Goal: Information Seeking & Learning: Compare options

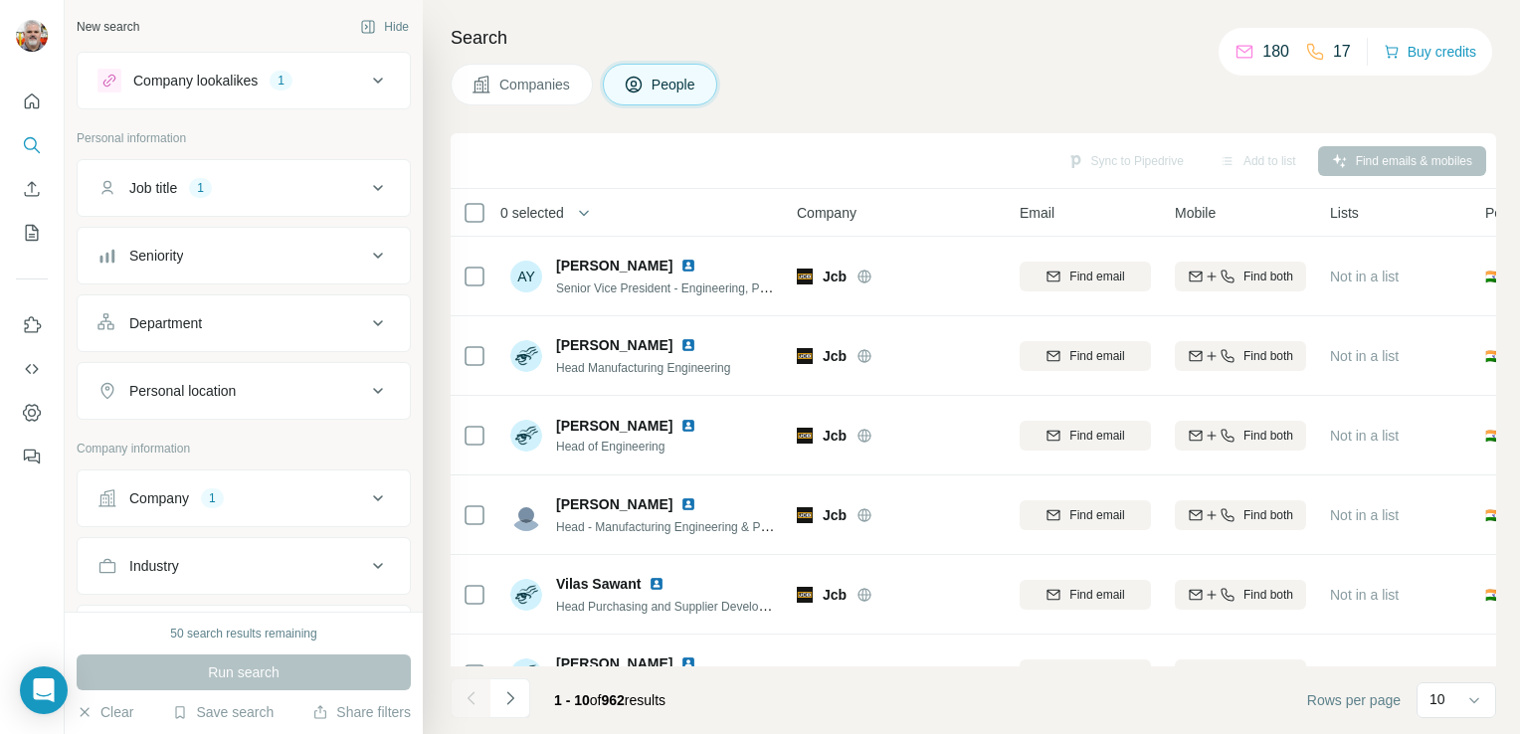
click at [213, 74] on div "Company lookalikes" at bounding box center [195, 81] width 124 height 20
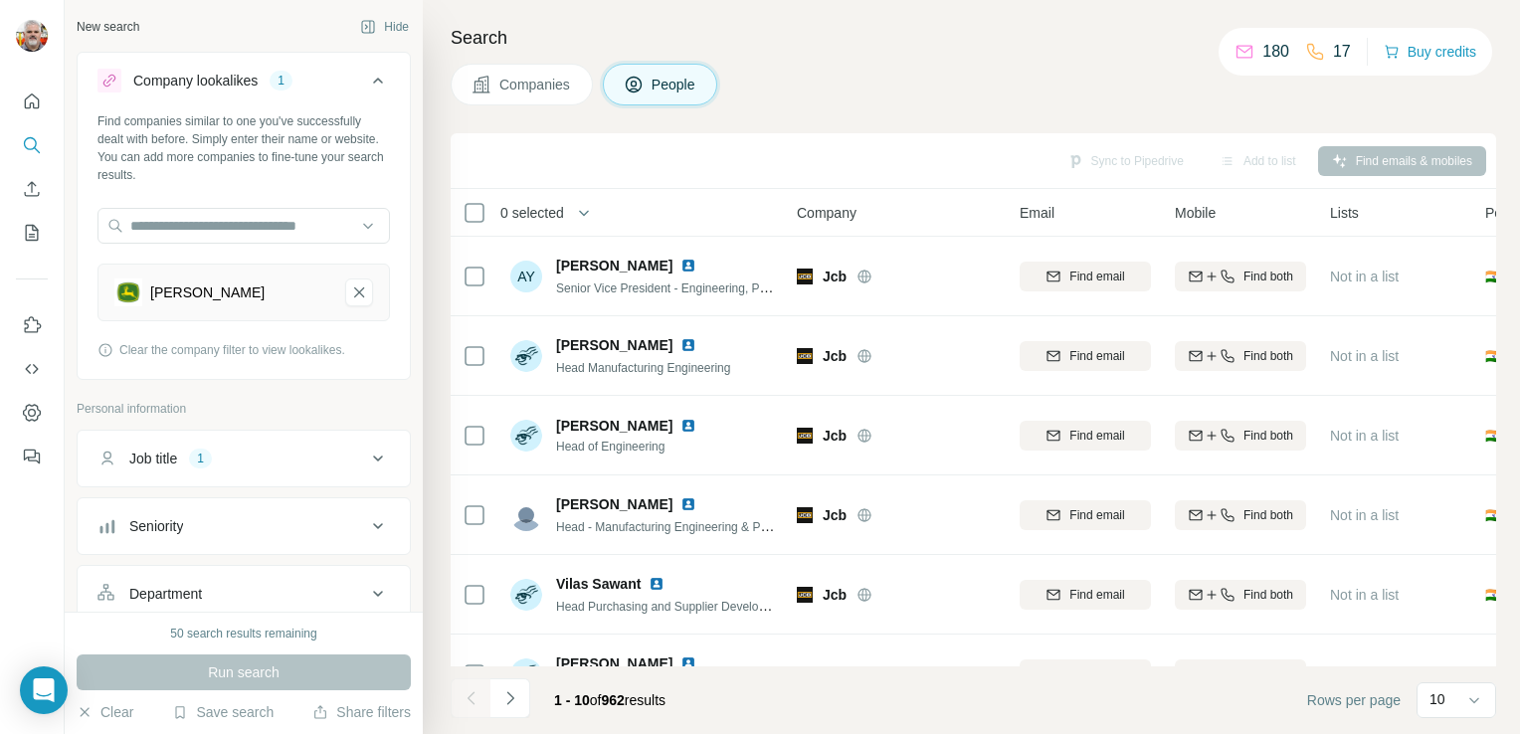
click at [285, 71] on div "1" at bounding box center [281, 81] width 23 height 20
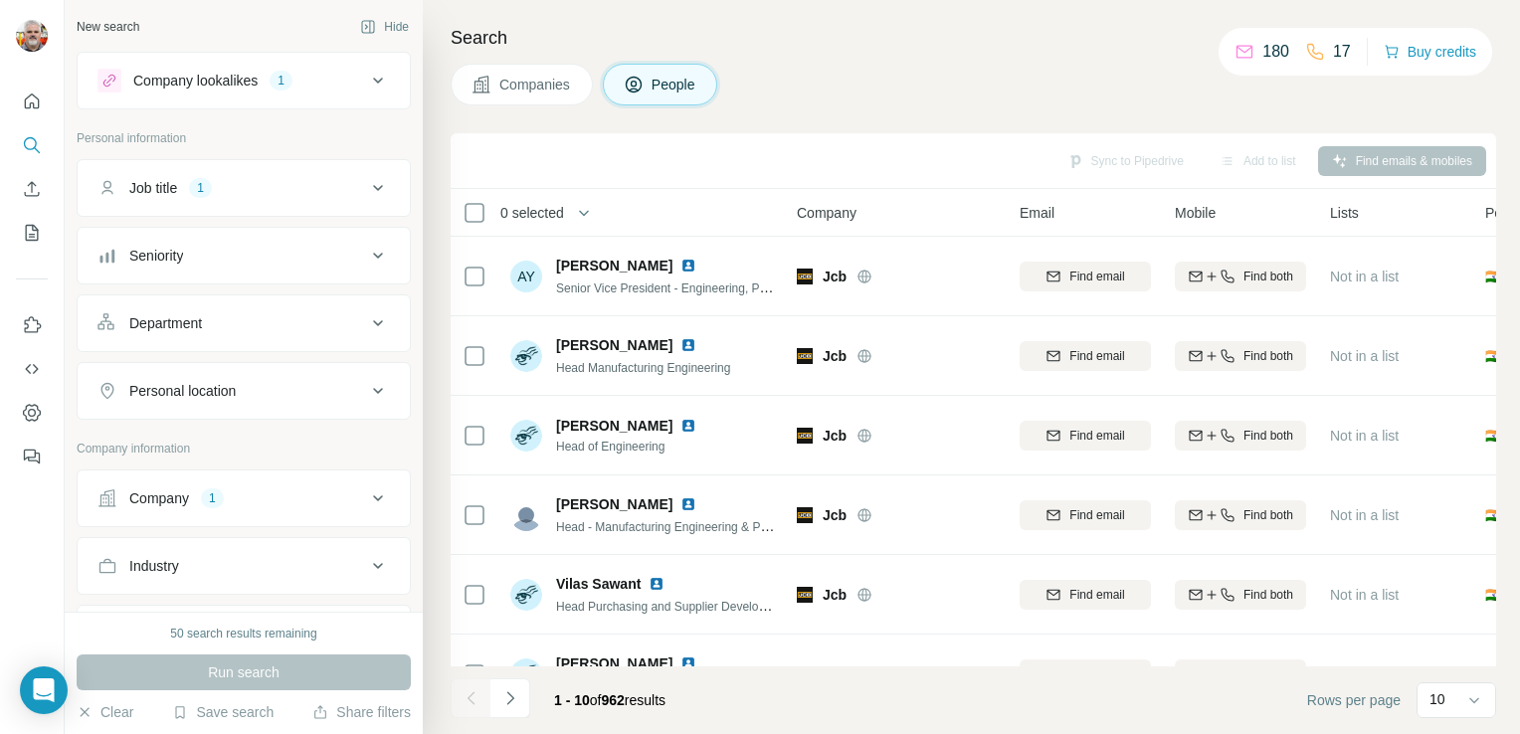
click at [286, 74] on div "1" at bounding box center [281, 81] width 23 height 18
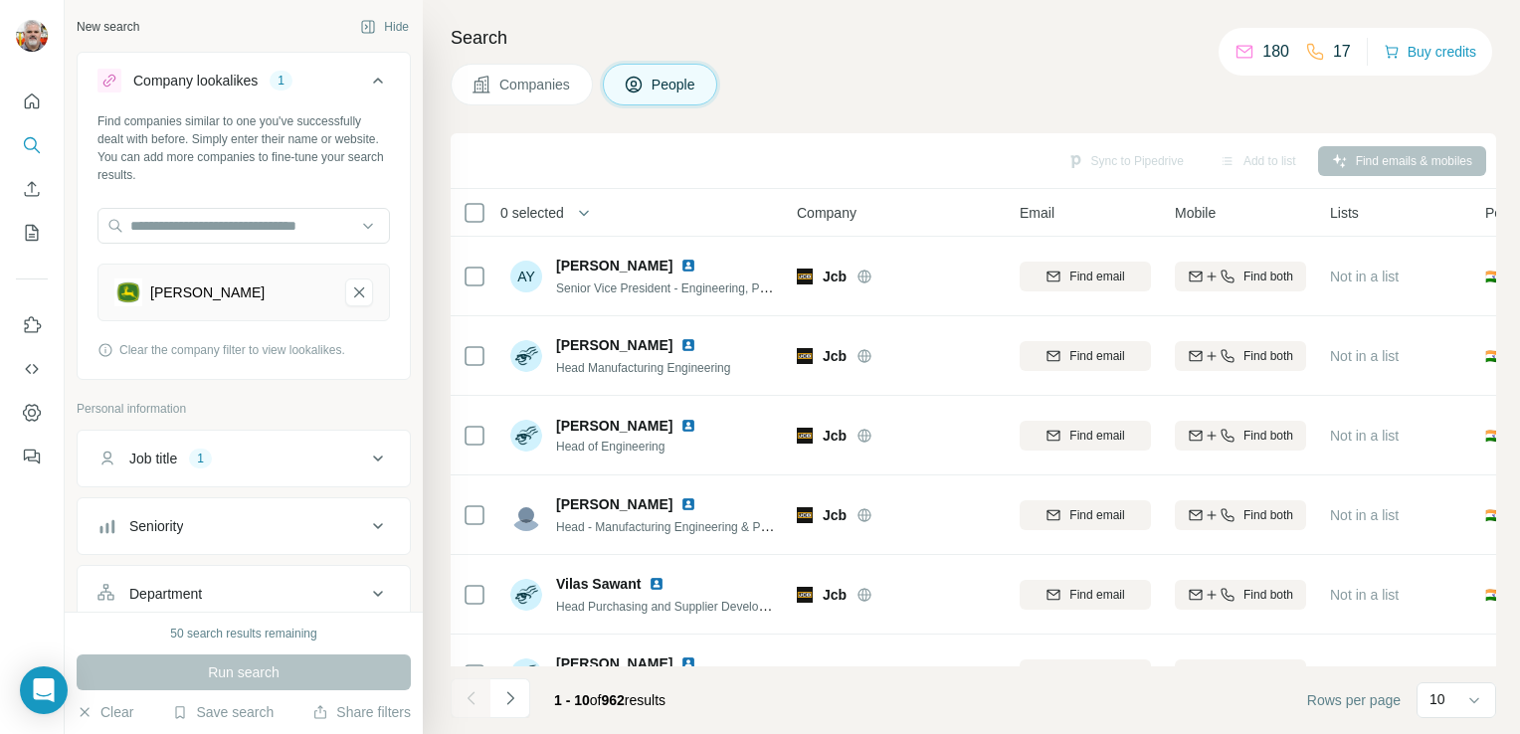
click at [286, 72] on div "1" at bounding box center [281, 81] width 23 height 18
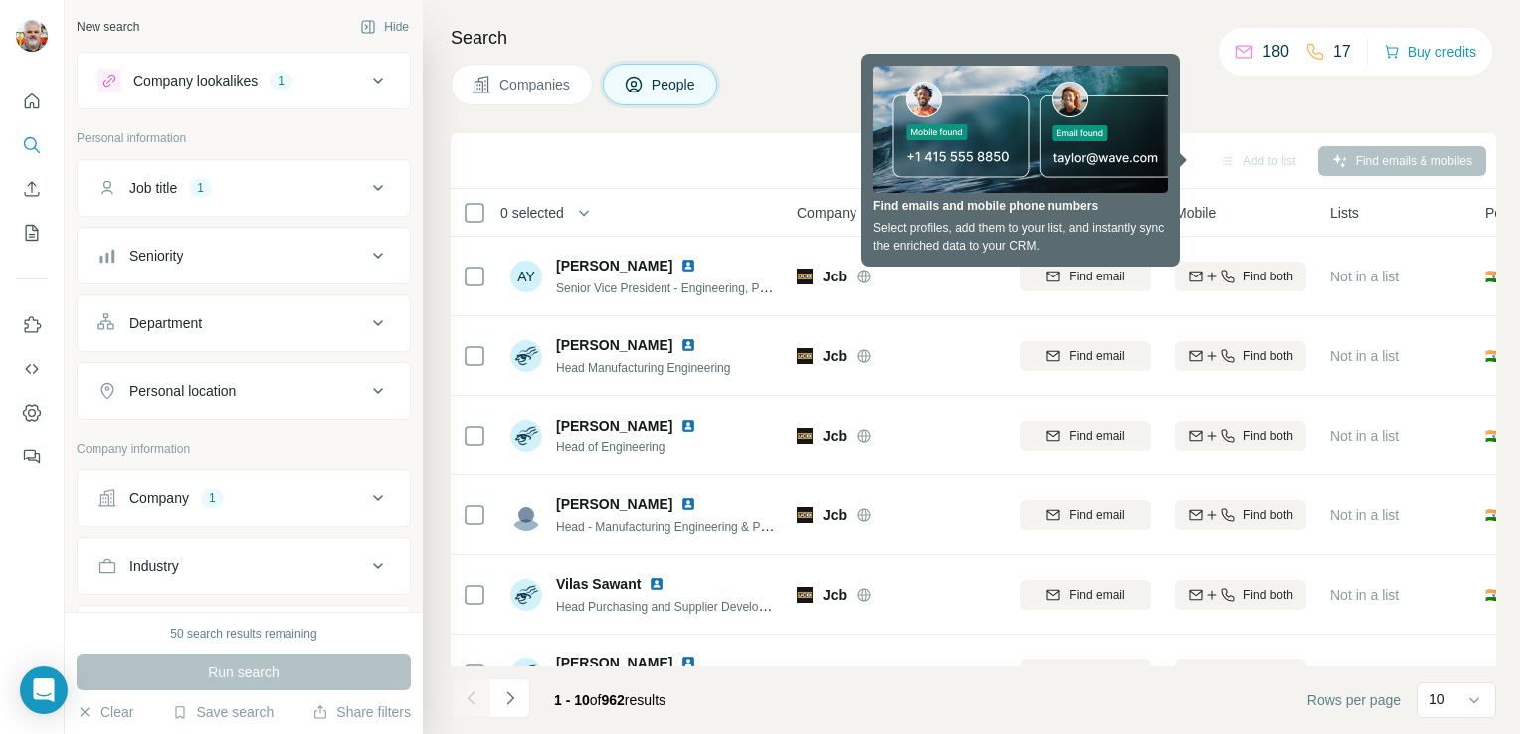
click at [123, 28] on div "New search" at bounding box center [108, 27] width 63 height 18
click at [31, 97] on icon "Quick start" at bounding box center [32, 102] width 20 height 20
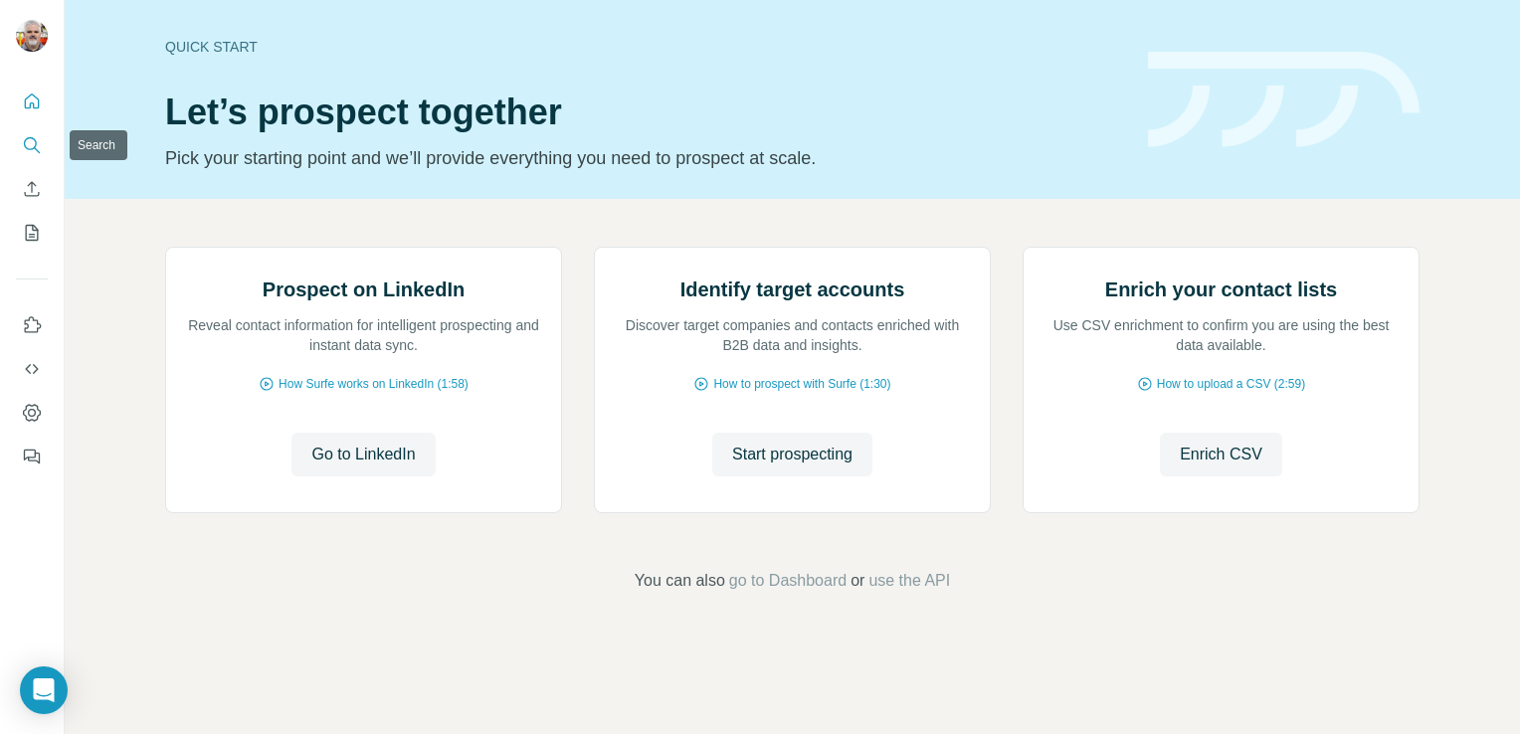
click at [35, 142] on icon "Search" at bounding box center [32, 145] width 20 height 20
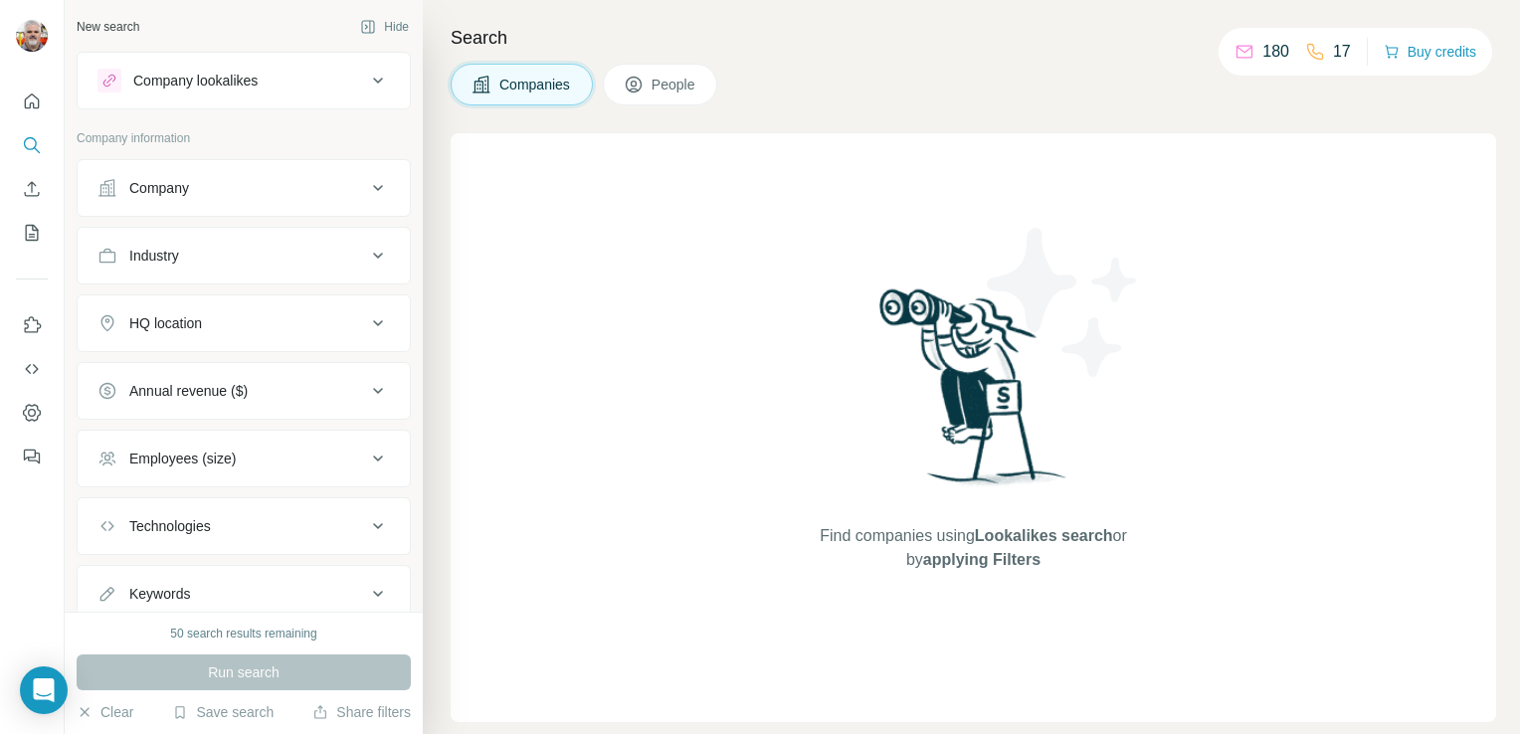
click at [246, 89] on div "Company lookalikes" at bounding box center [195, 81] width 124 height 20
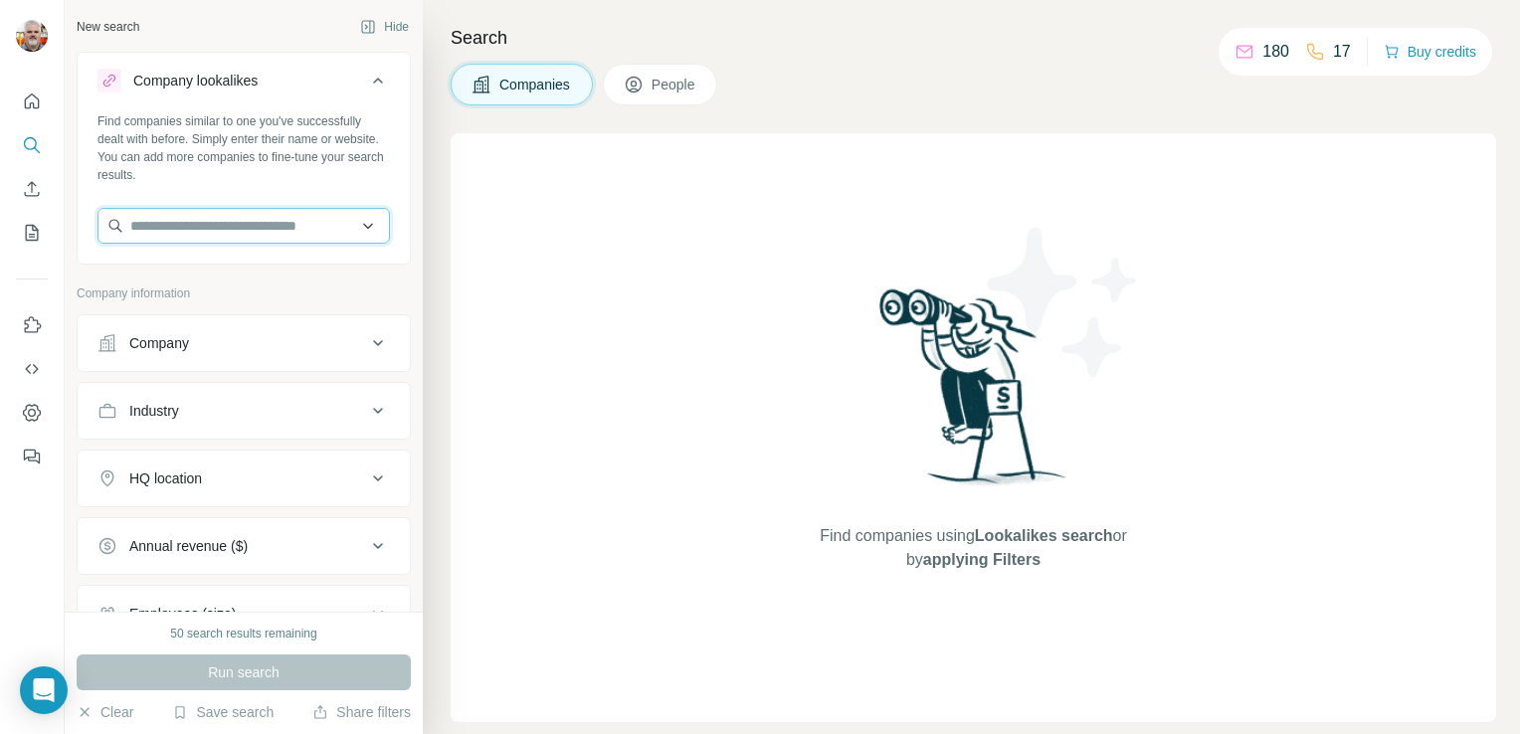
click at [186, 229] on input "text" at bounding box center [243, 226] width 292 height 36
type input "**********"
click at [389, 168] on div "Find companies similar to one you've successfully dealt with before. Simply ent…" at bounding box center [244, 185] width 332 height 147
click at [263, 233] on input "text" at bounding box center [243, 226] width 292 height 36
click at [165, 225] on input "text" at bounding box center [243, 226] width 292 height 36
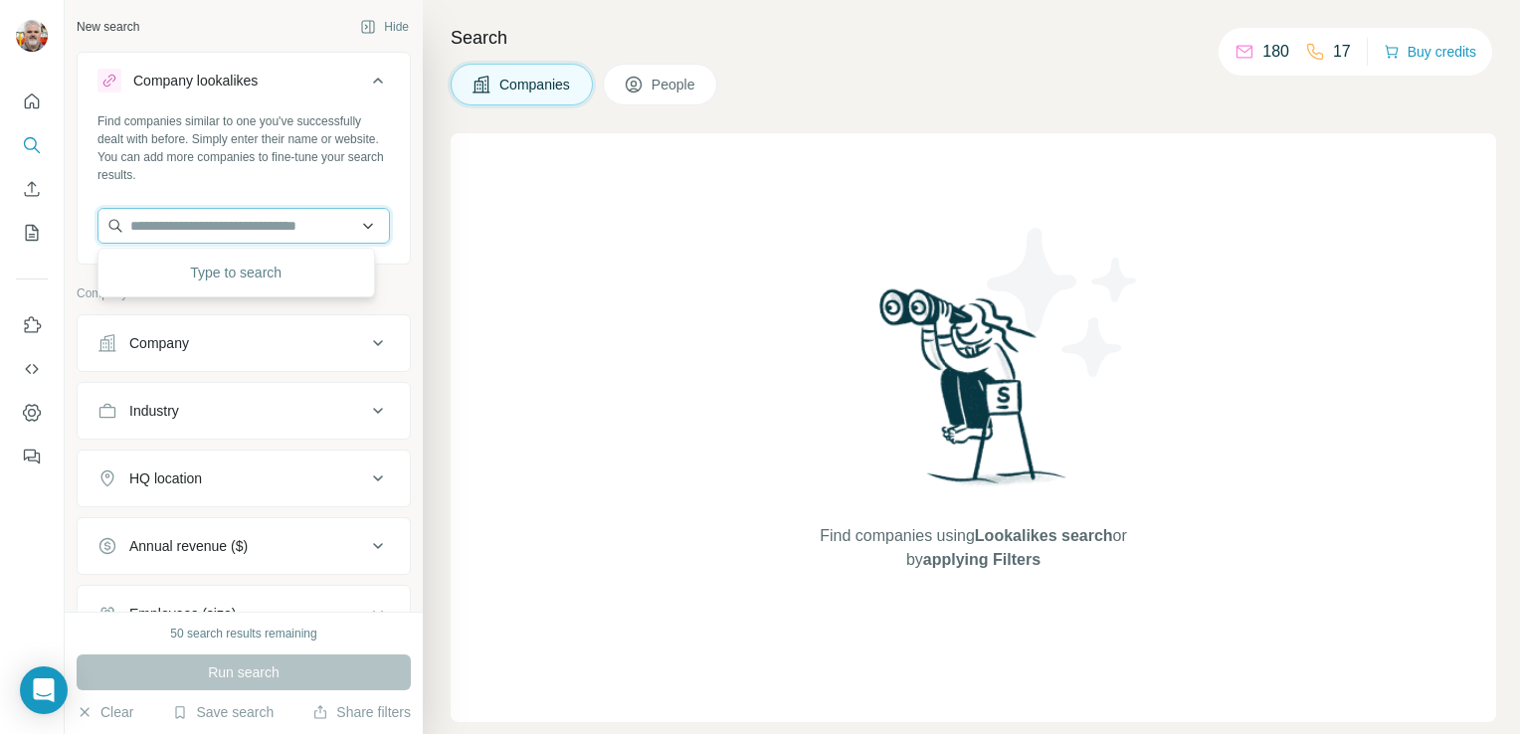
paste input "**********"
type input "**********"
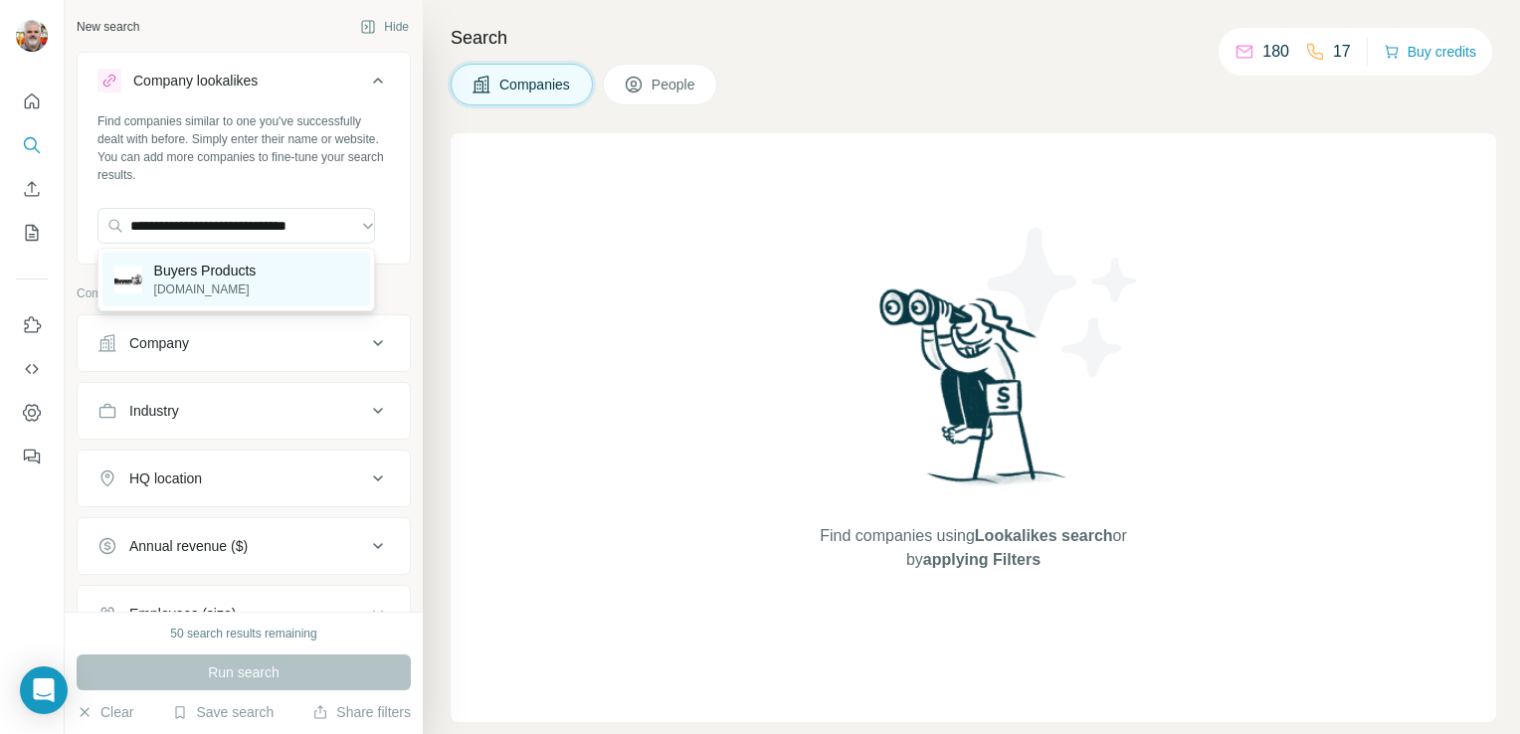
scroll to position [0, 0]
click at [272, 270] on div "Buyers Products [DOMAIN_NAME]" at bounding box center [236, 280] width 268 height 54
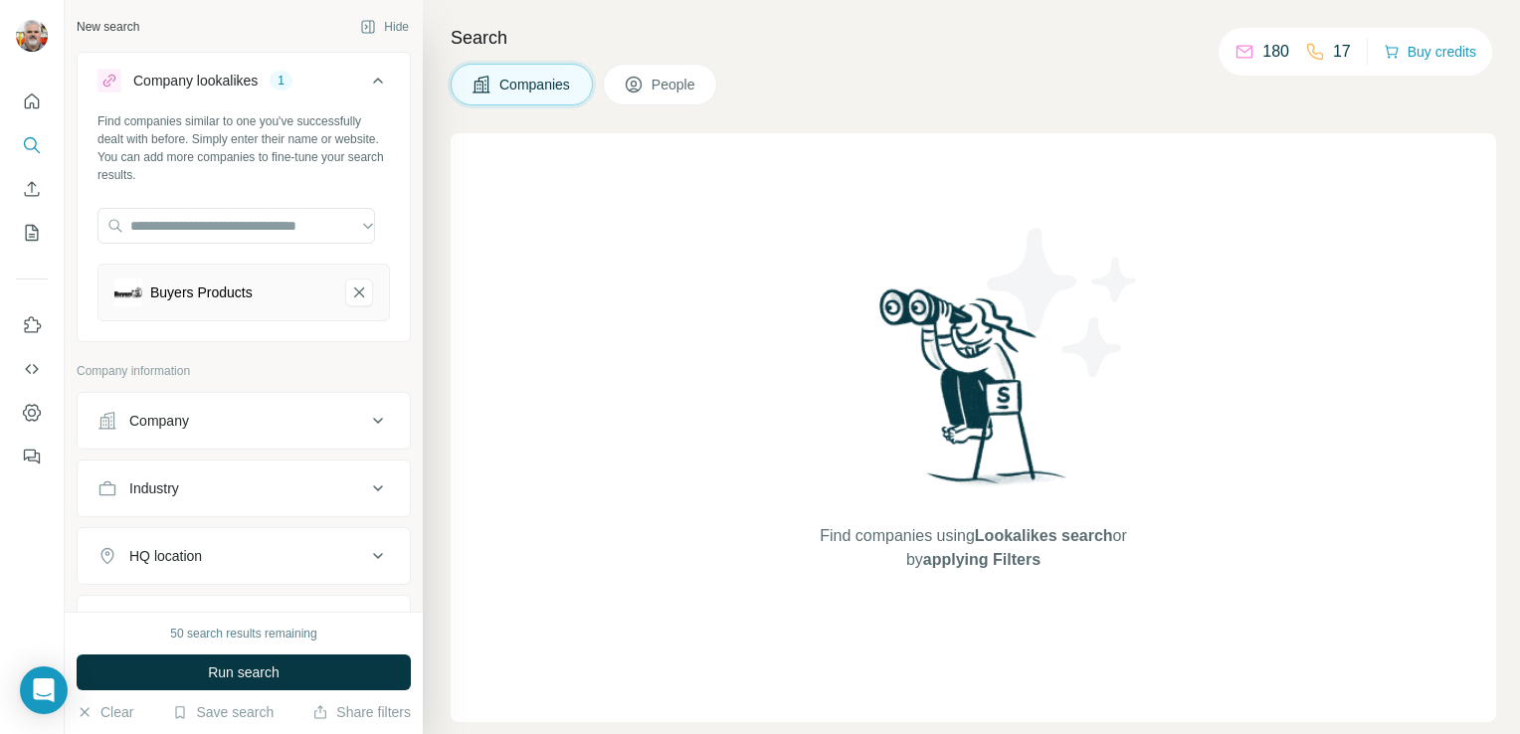
click at [373, 419] on icon at bounding box center [378, 421] width 10 height 6
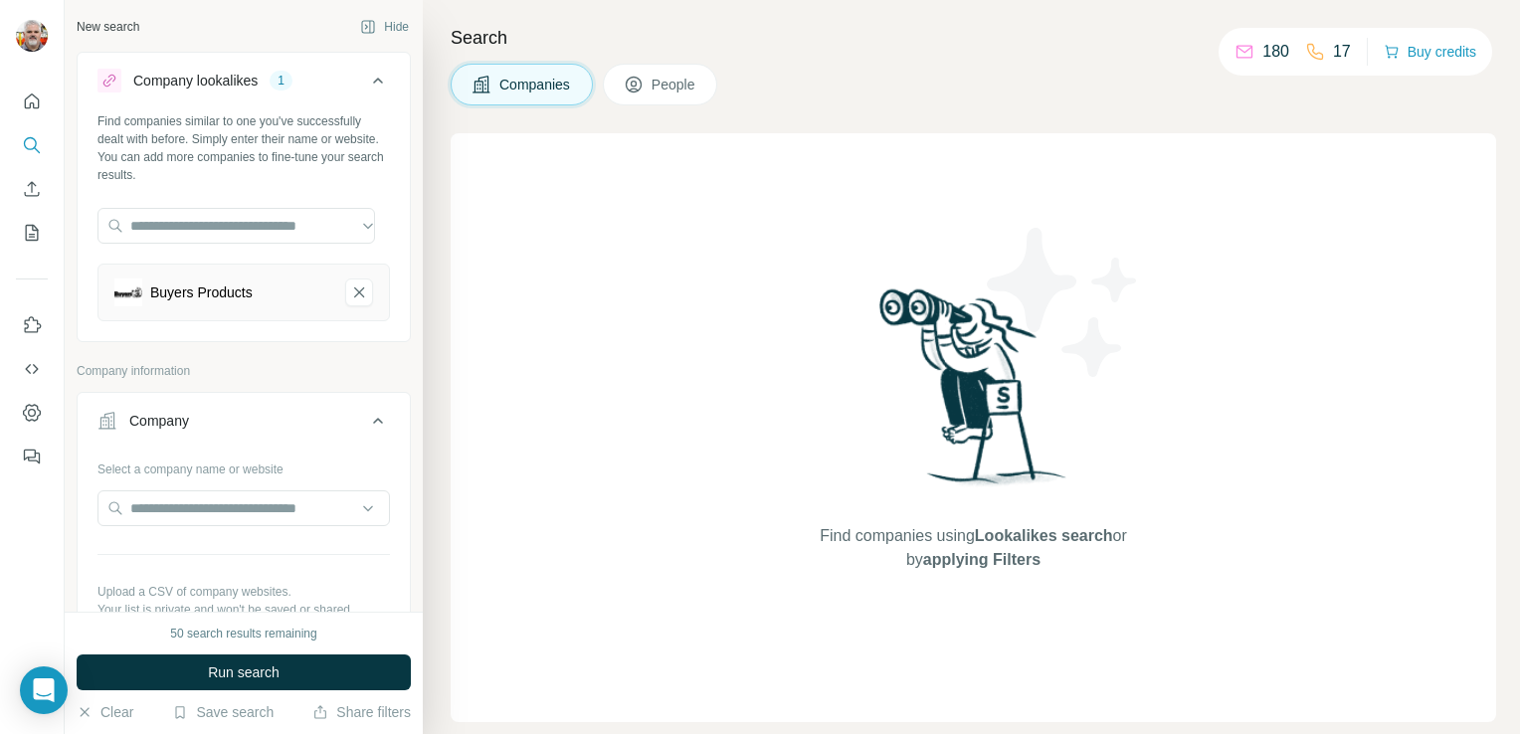
click at [366, 419] on icon at bounding box center [378, 421] width 24 height 24
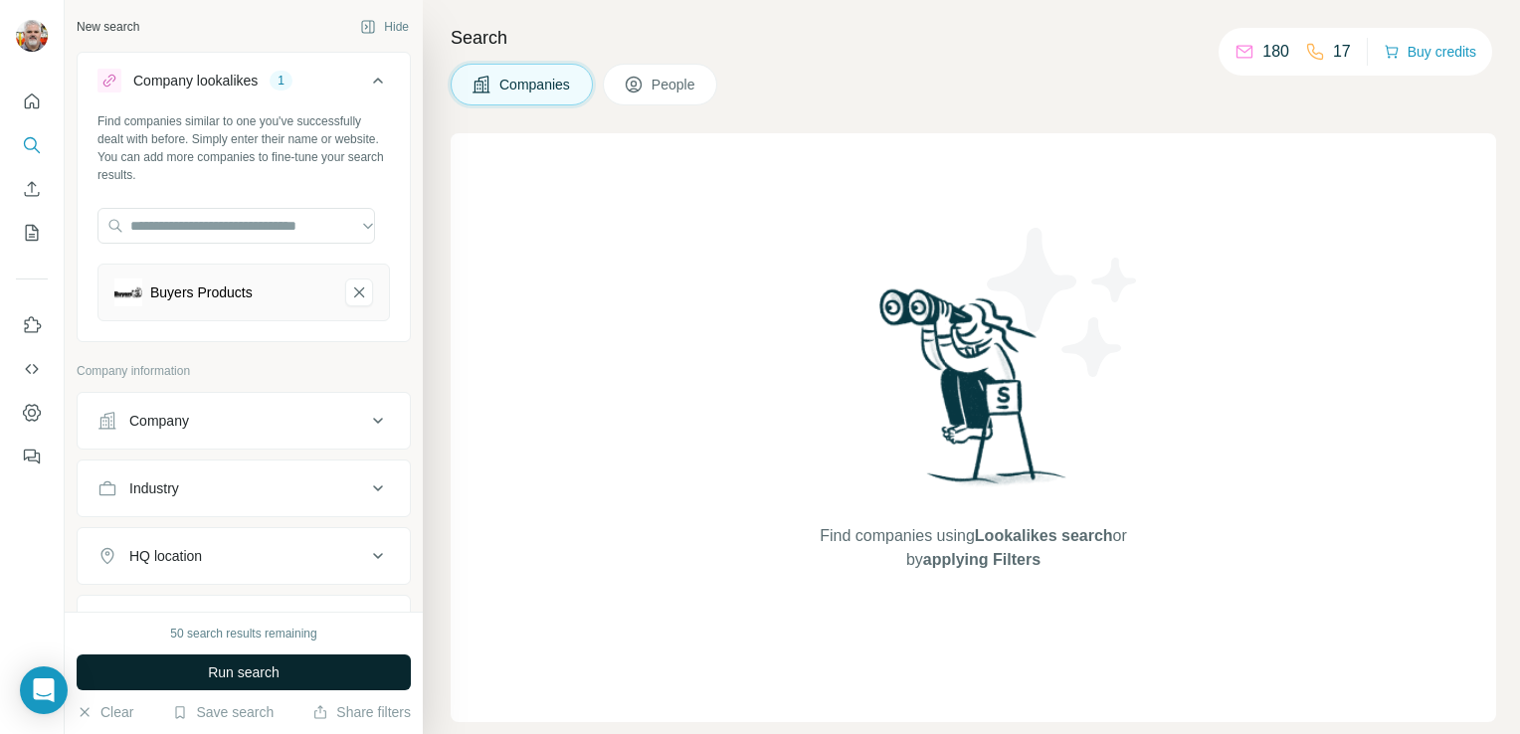
click at [318, 667] on button "Run search" at bounding box center [244, 673] width 334 height 36
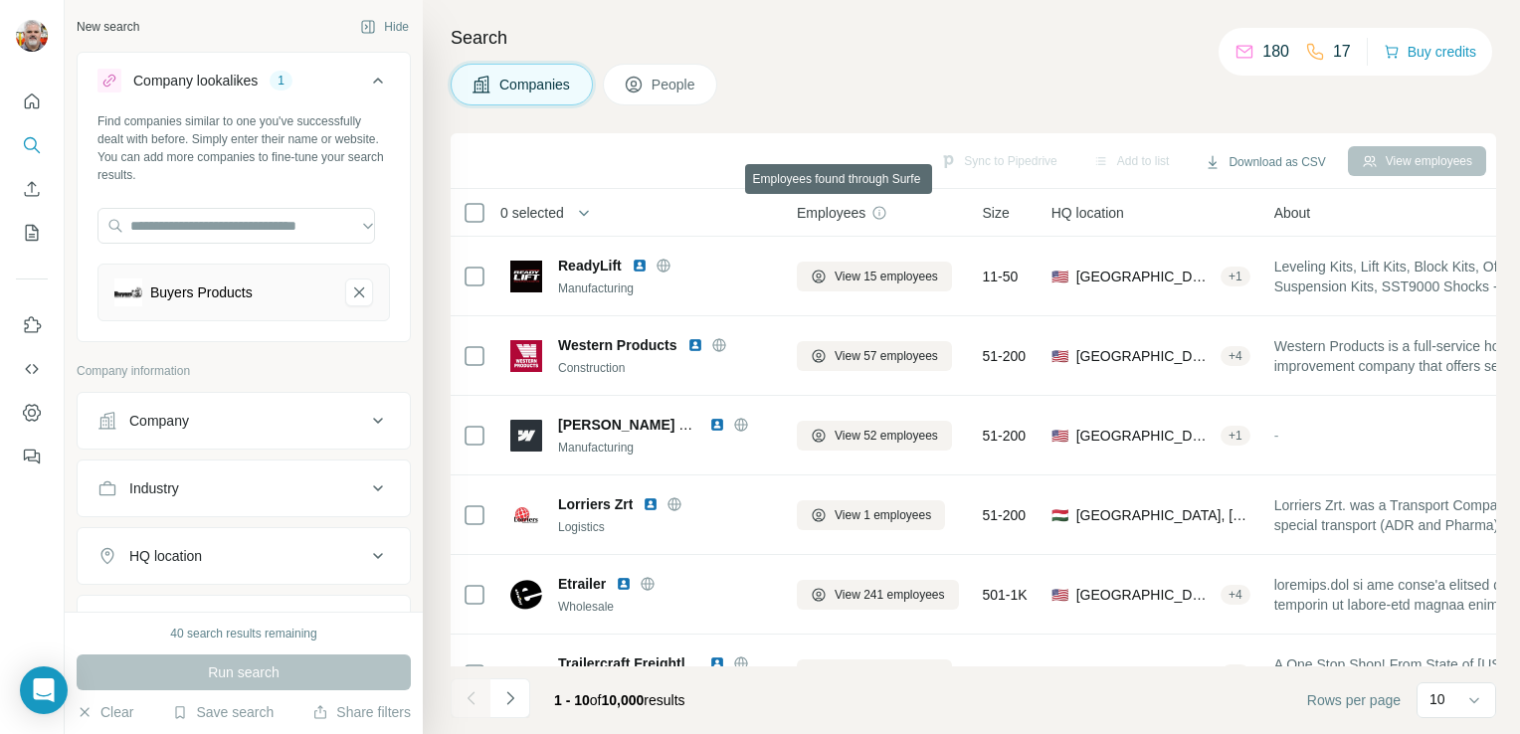
click at [887, 220] on div "Employees" at bounding box center [842, 213] width 91 height 20
click at [887, 217] on icon at bounding box center [879, 213] width 16 height 16
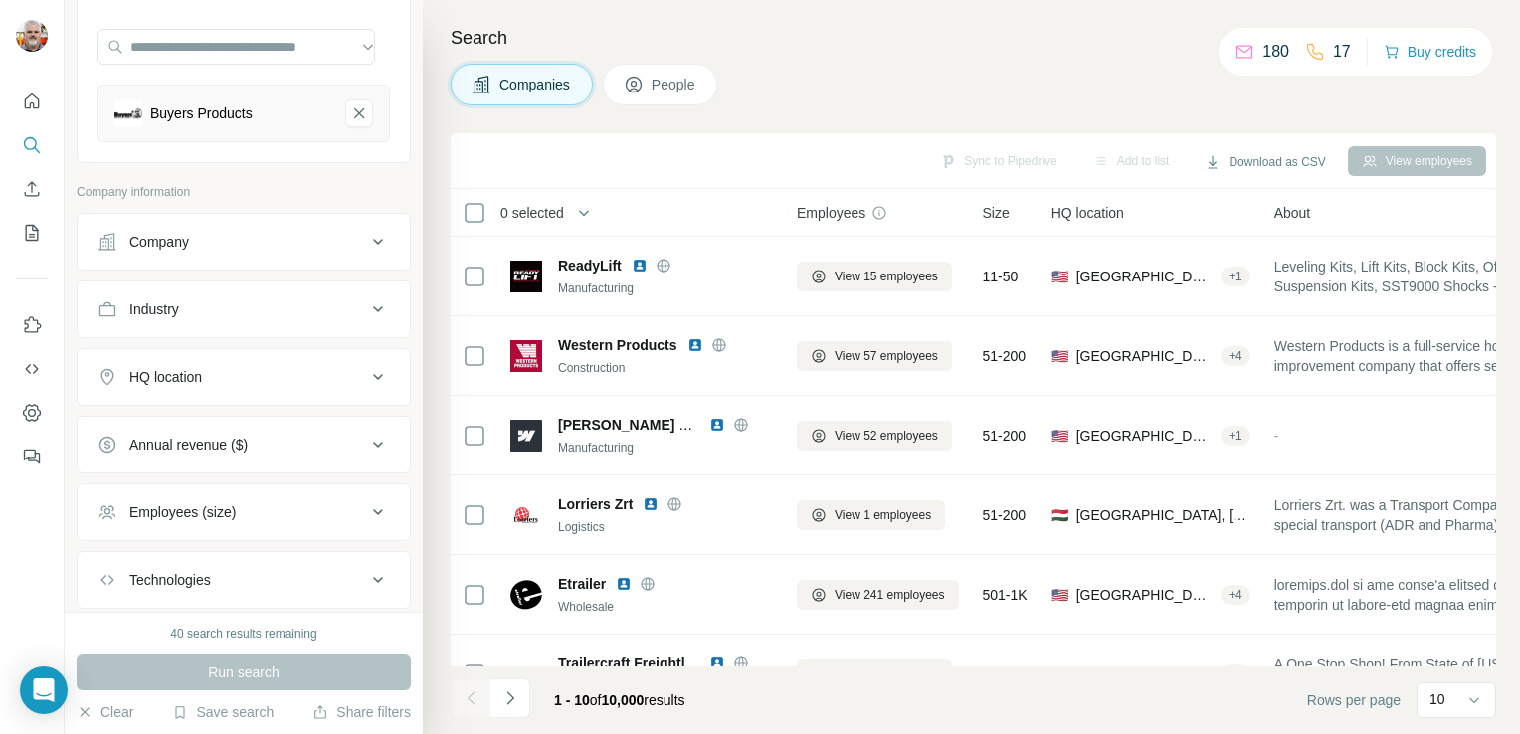
scroll to position [199, 0]
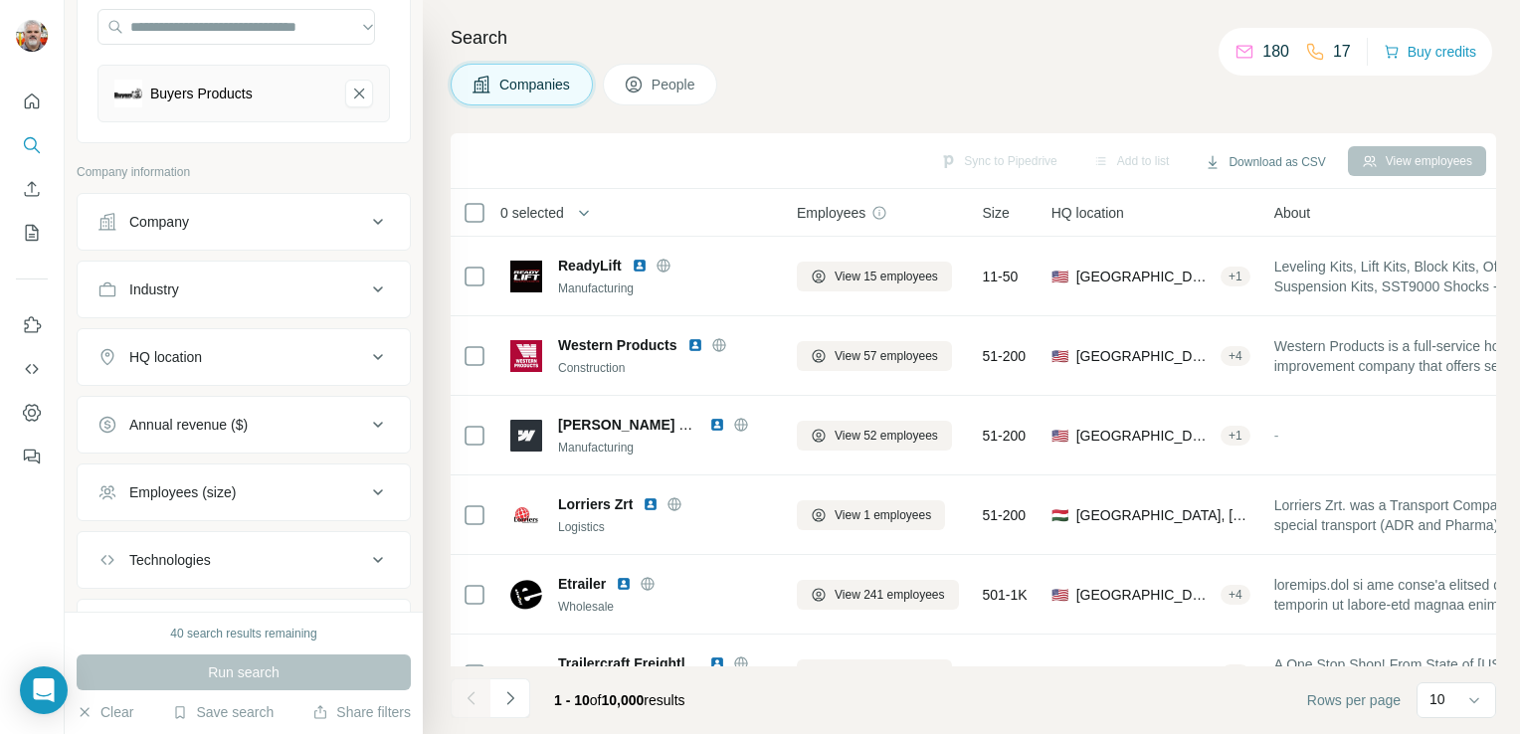
click at [368, 488] on icon at bounding box center [378, 492] width 24 height 24
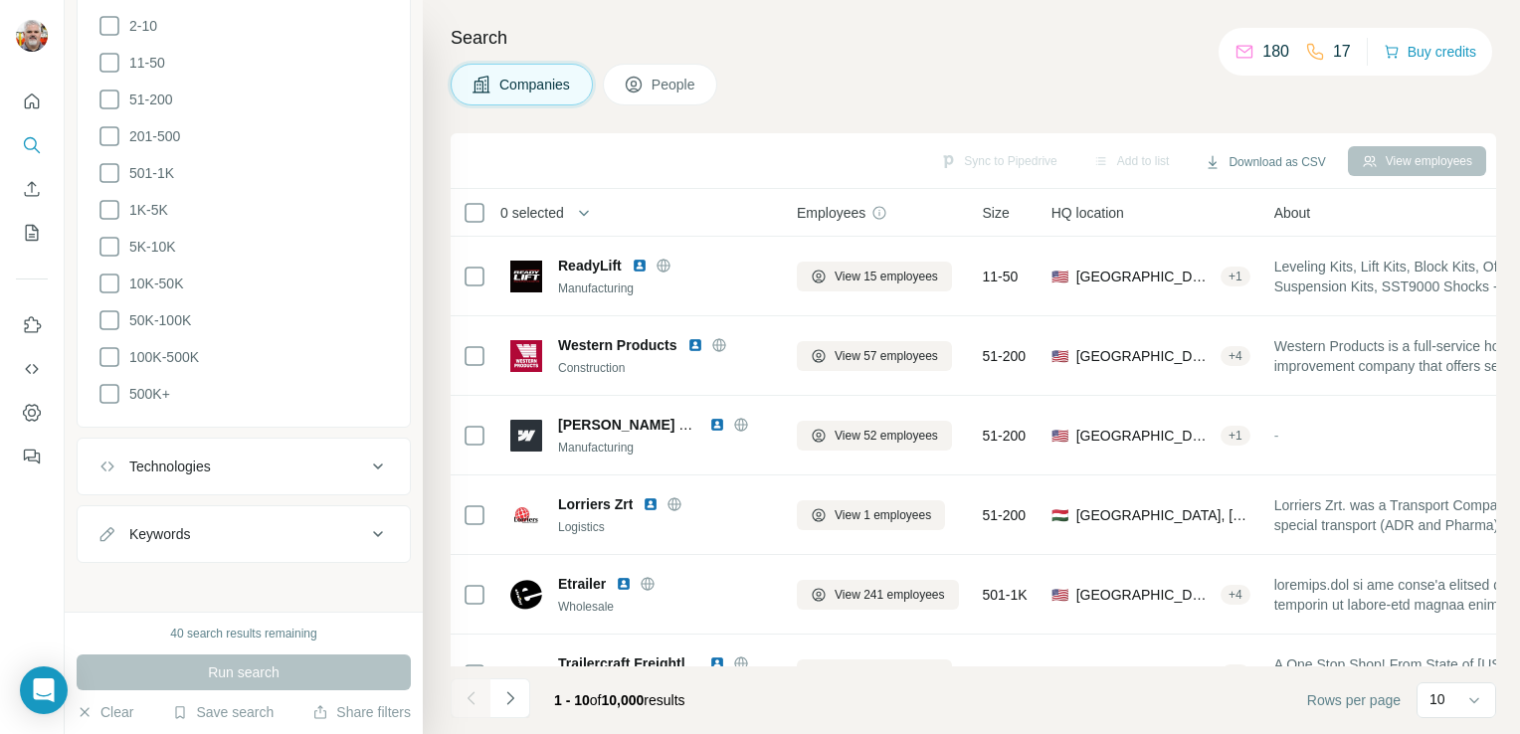
scroll to position [0, 0]
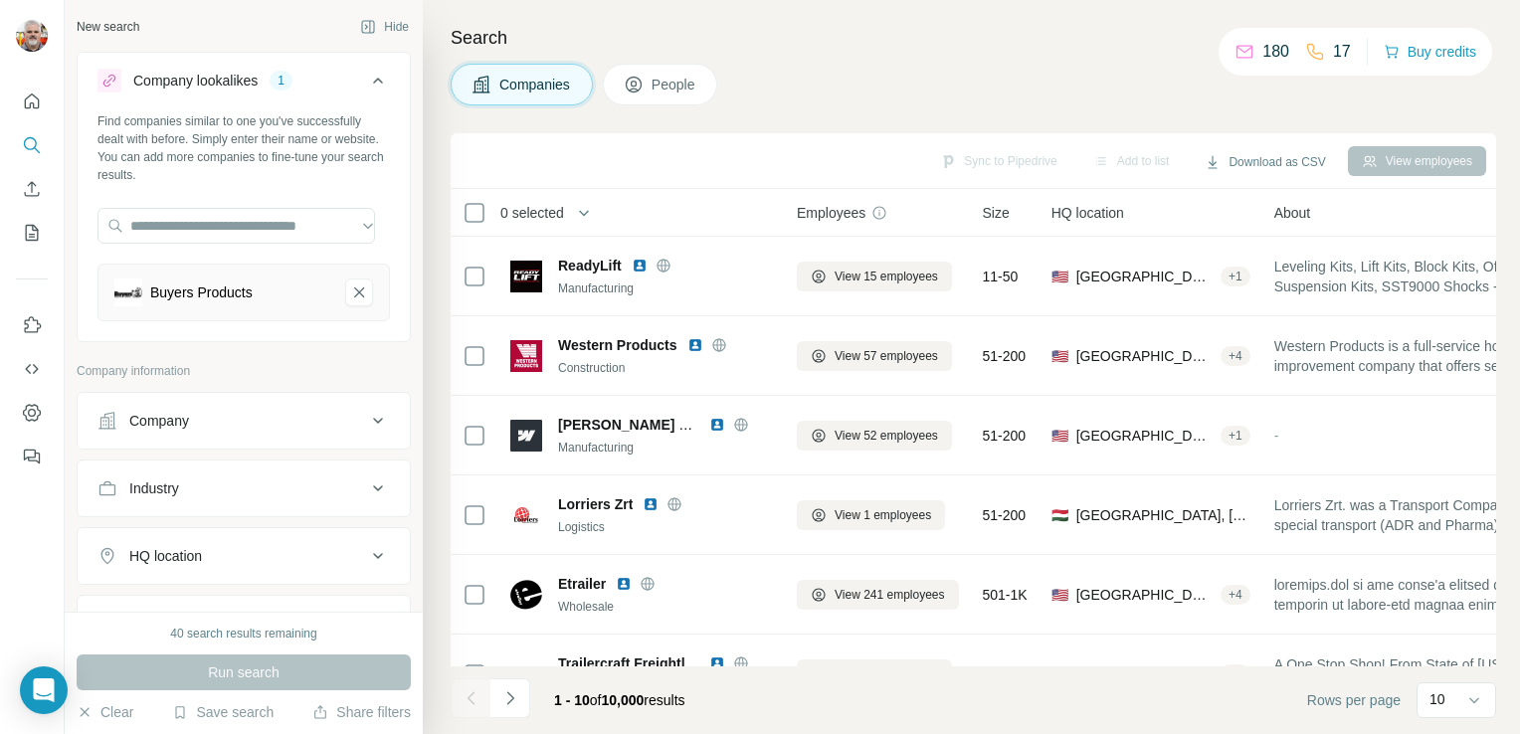
click at [865, 54] on div "Search Companies People Sync to Pipedrive Add to list Download as CSV View empl…" at bounding box center [971, 367] width 1097 height 734
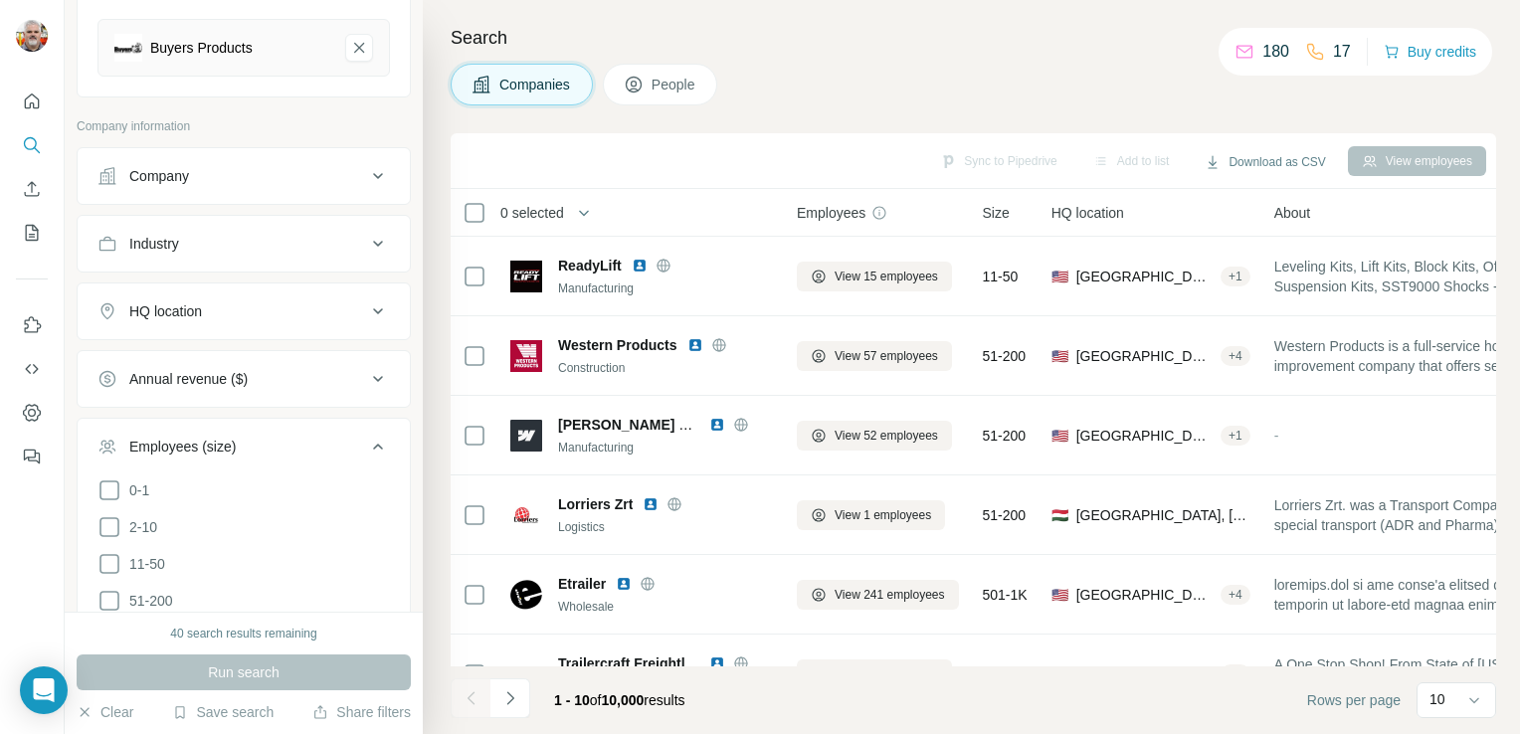
scroll to position [253, 0]
click at [289, 299] on div "HQ location" at bounding box center [231, 303] width 269 height 20
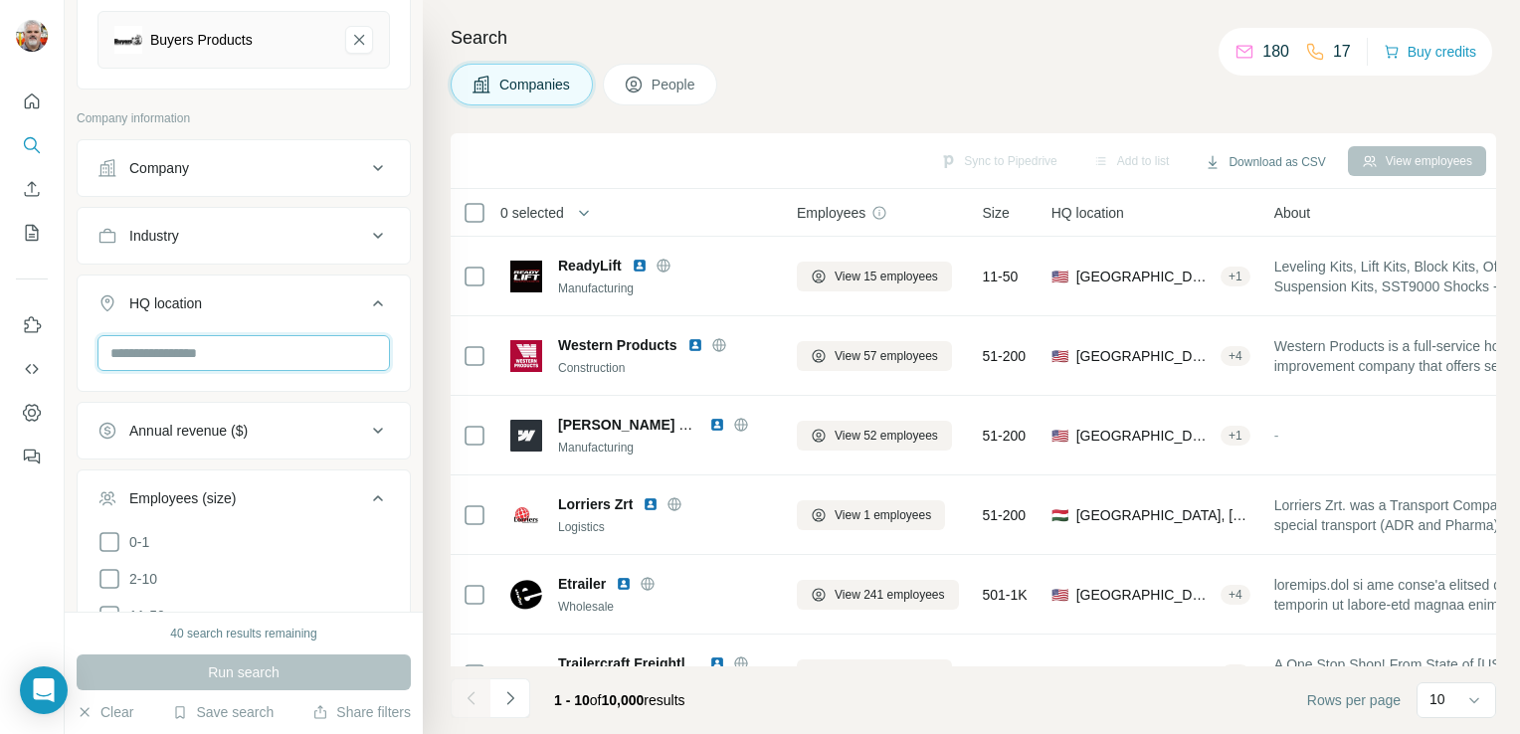
click at [233, 343] on input "text" at bounding box center [243, 353] width 292 height 36
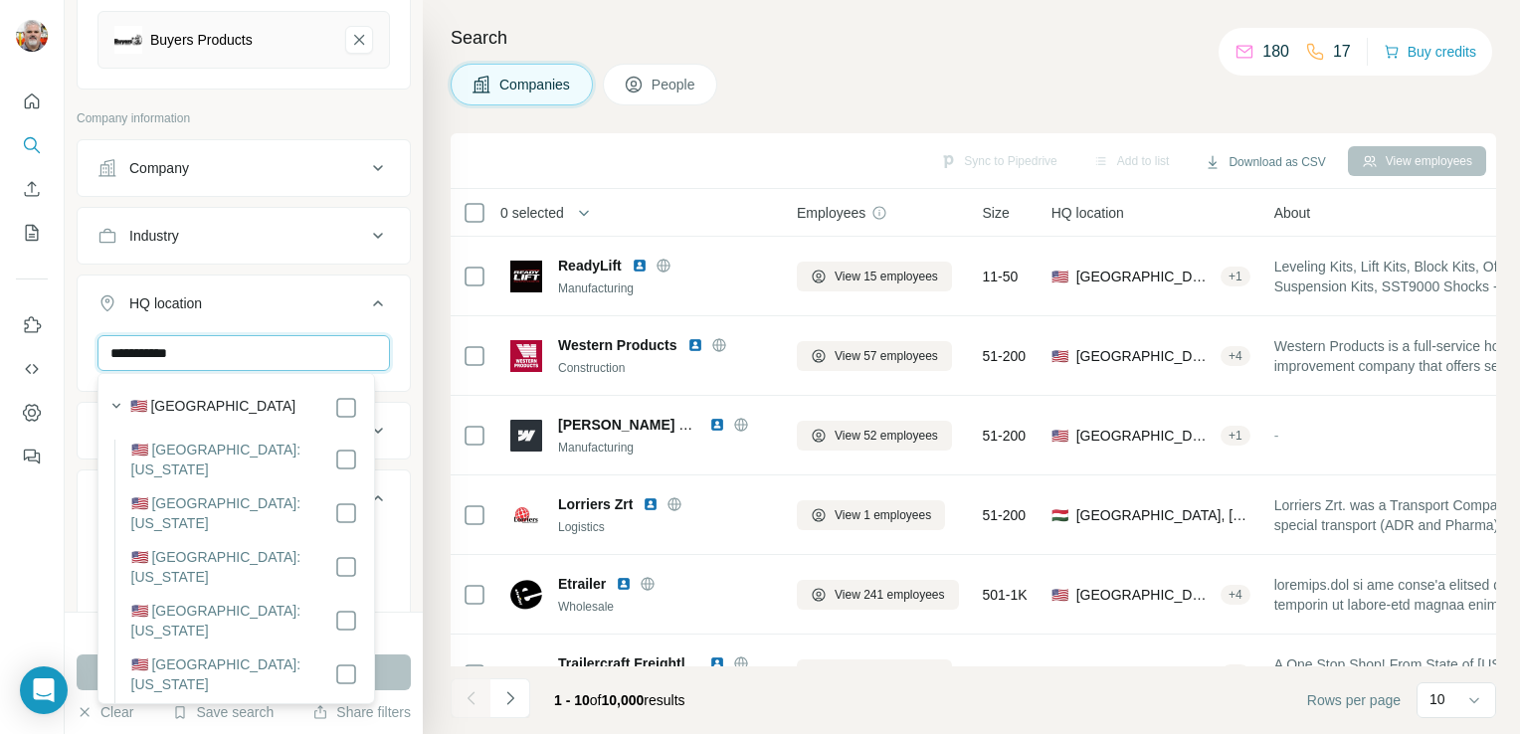
type input "**********"
click at [203, 400] on label "🇺🇸 [GEOGRAPHIC_DATA]" at bounding box center [213, 408] width 166 height 24
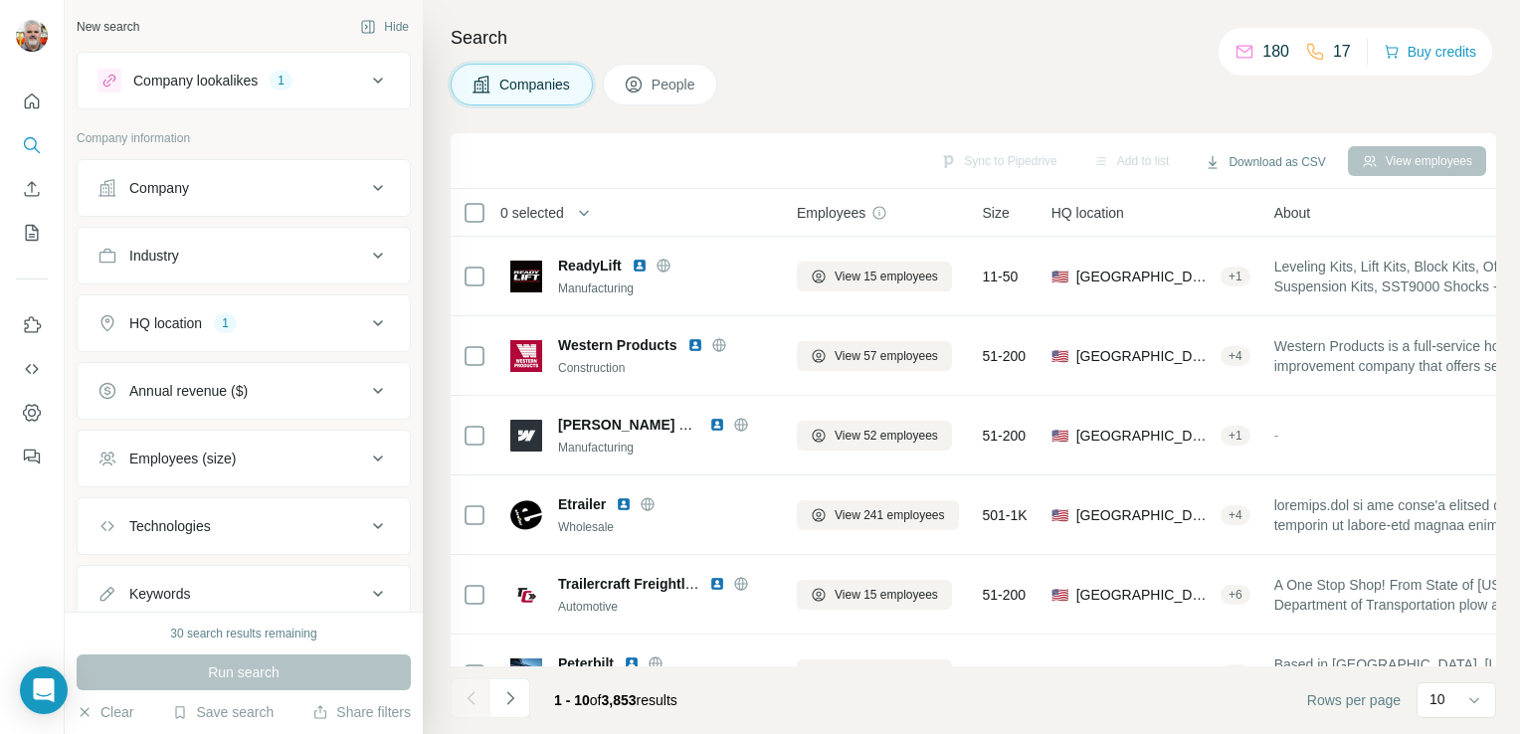
click at [366, 253] on icon at bounding box center [378, 256] width 24 height 24
click at [826, 95] on div "Companies People" at bounding box center [974, 85] width 1046 height 42
click at [28, 95] on icon "Quick start" at bounding box center [32, 102] width 20 height 20
click at [30, 98] on icon "Quick start" at bounding box center [32, 102] width 20 height 20
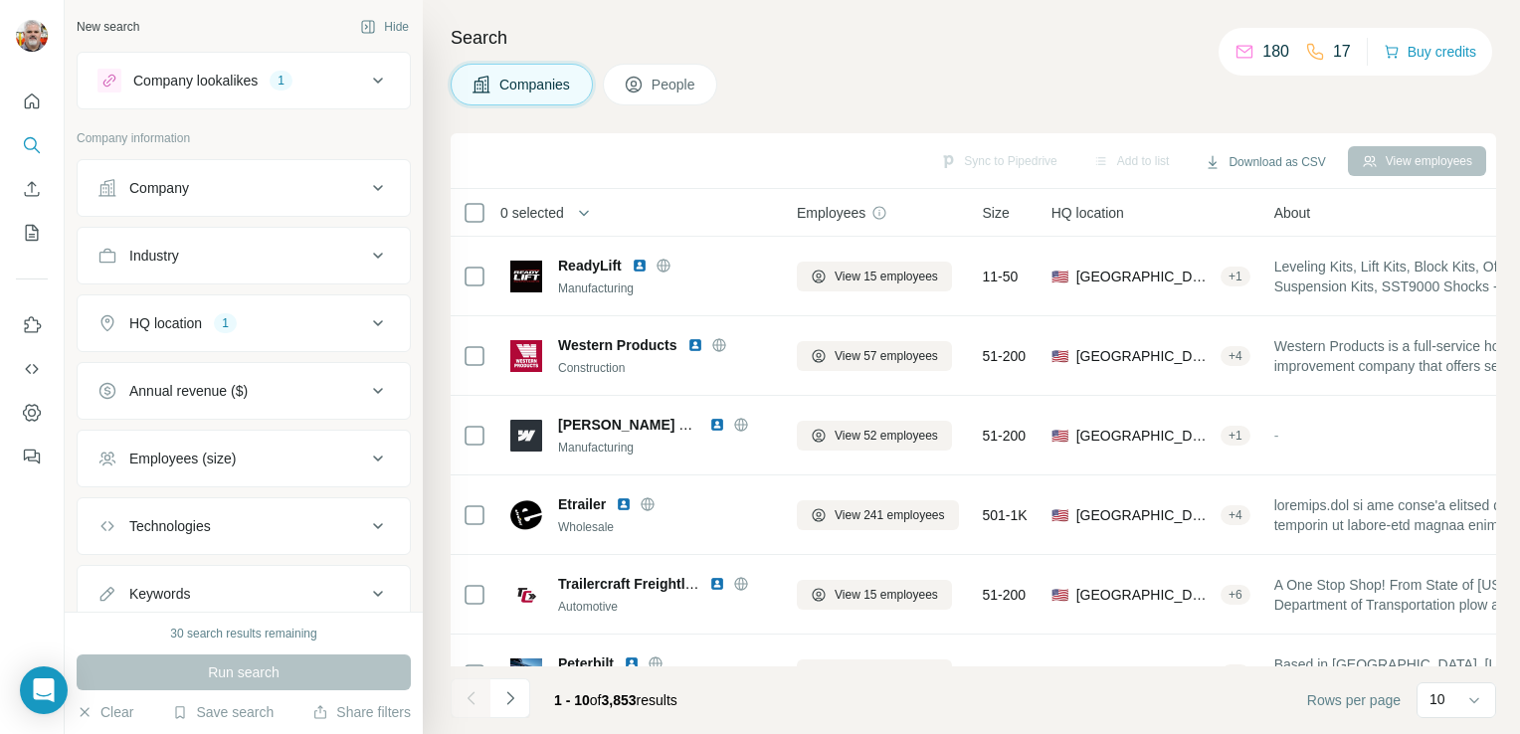
click at [243, 80] on div "Company lookalikes" at bounding box center [195, 81] width 124 height 20
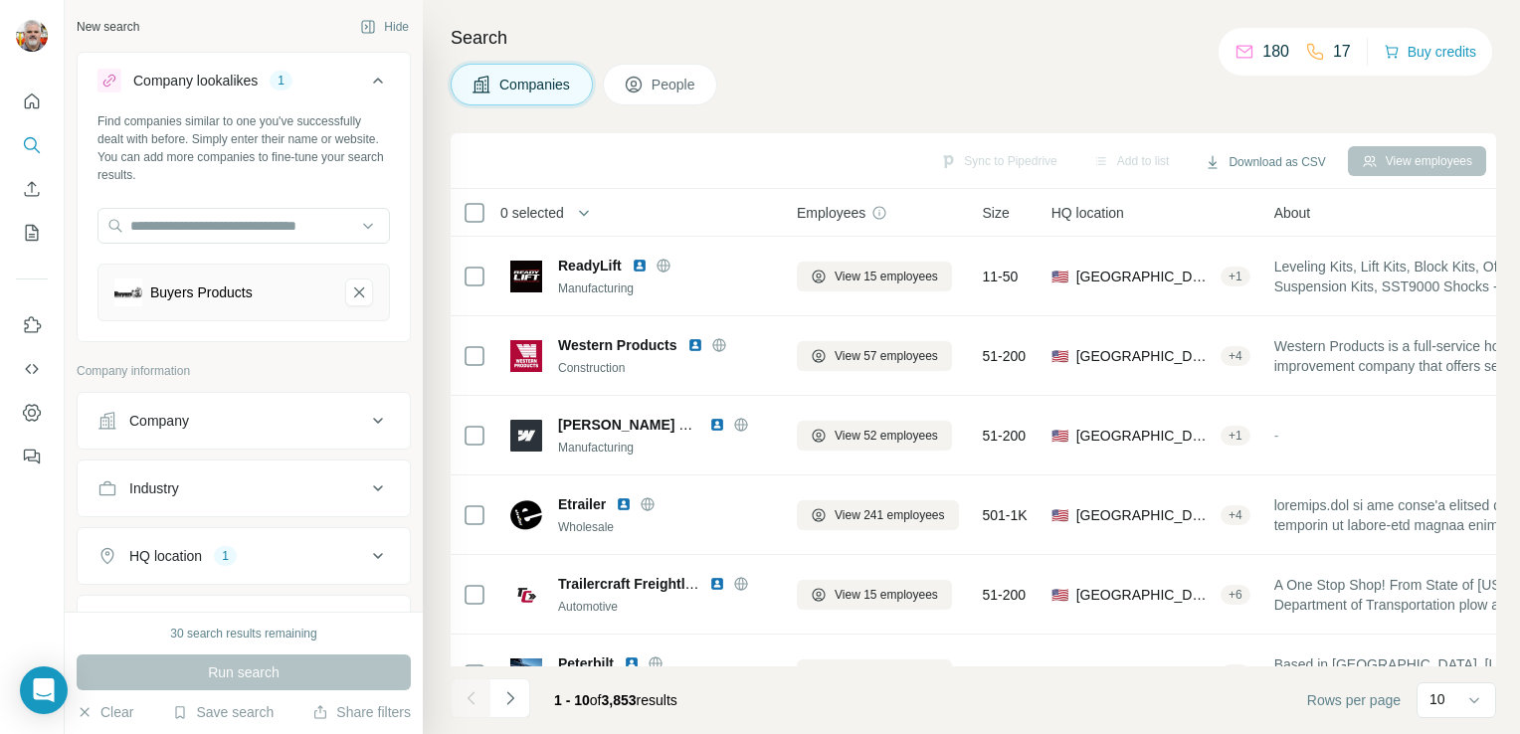
click at [274, 355] on div "Company lookalikes 1 Find companies similar to one you've successfully dealt wi…" at bounding box center [244, 454] width 334 height 804
click at [334, 428] on div "Company" at bounding box center [231, 421] width 269 height 20
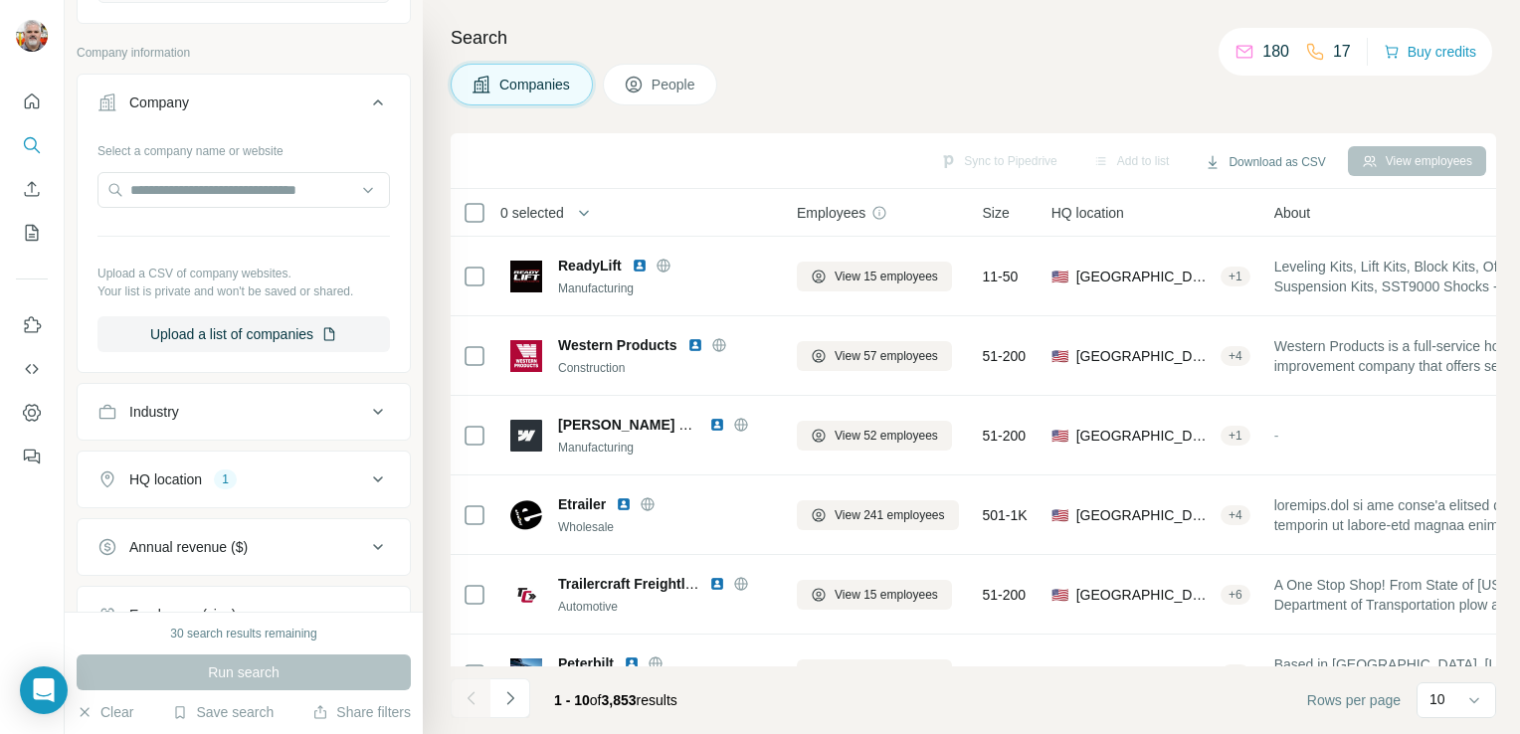
scroll to position [323, 0]
click at [243, 320] on button "Upload a list of companies" at bounding box center [243, 329] width 292 height 36
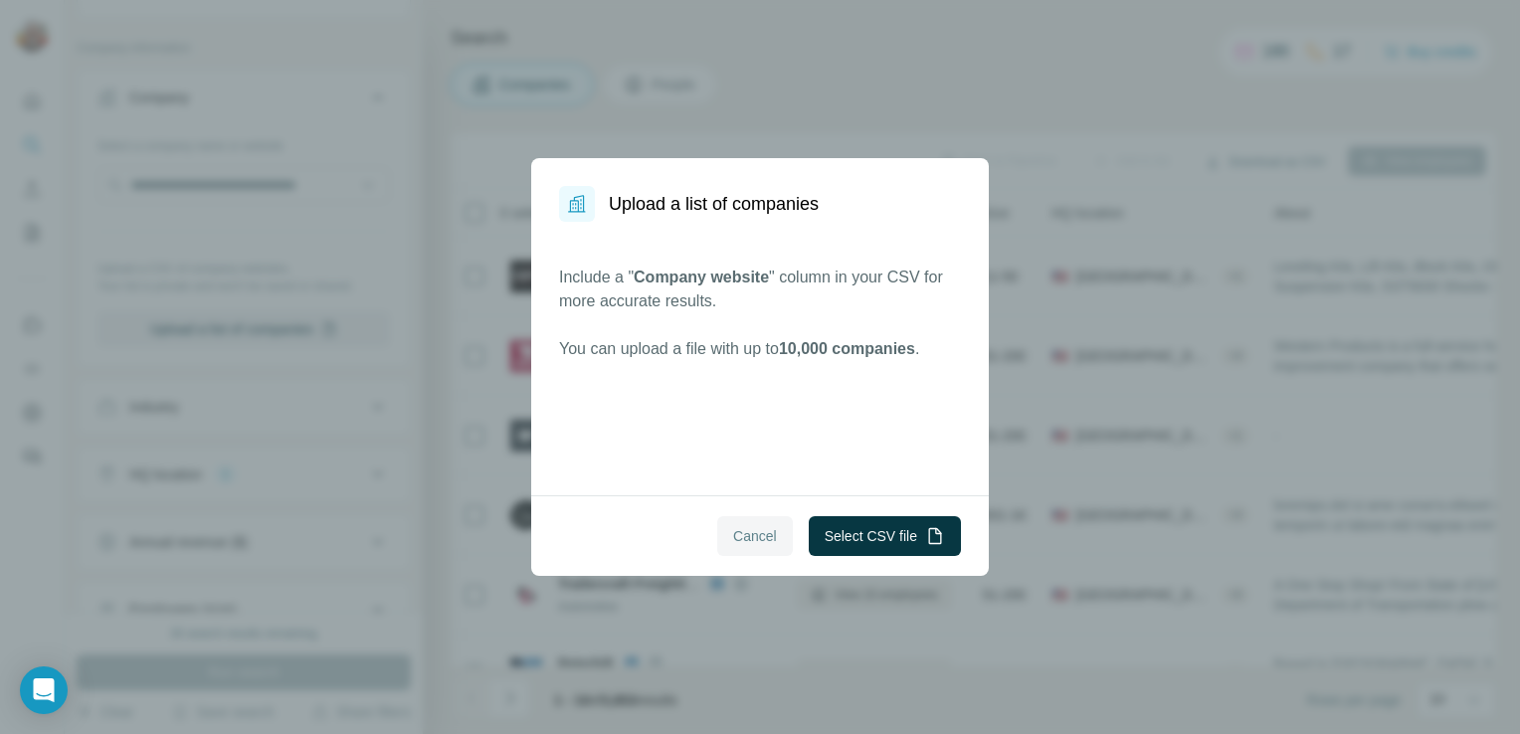
click at [733, 535] on span "Cancel" at bounding box center [755, 536] width 44 height 20
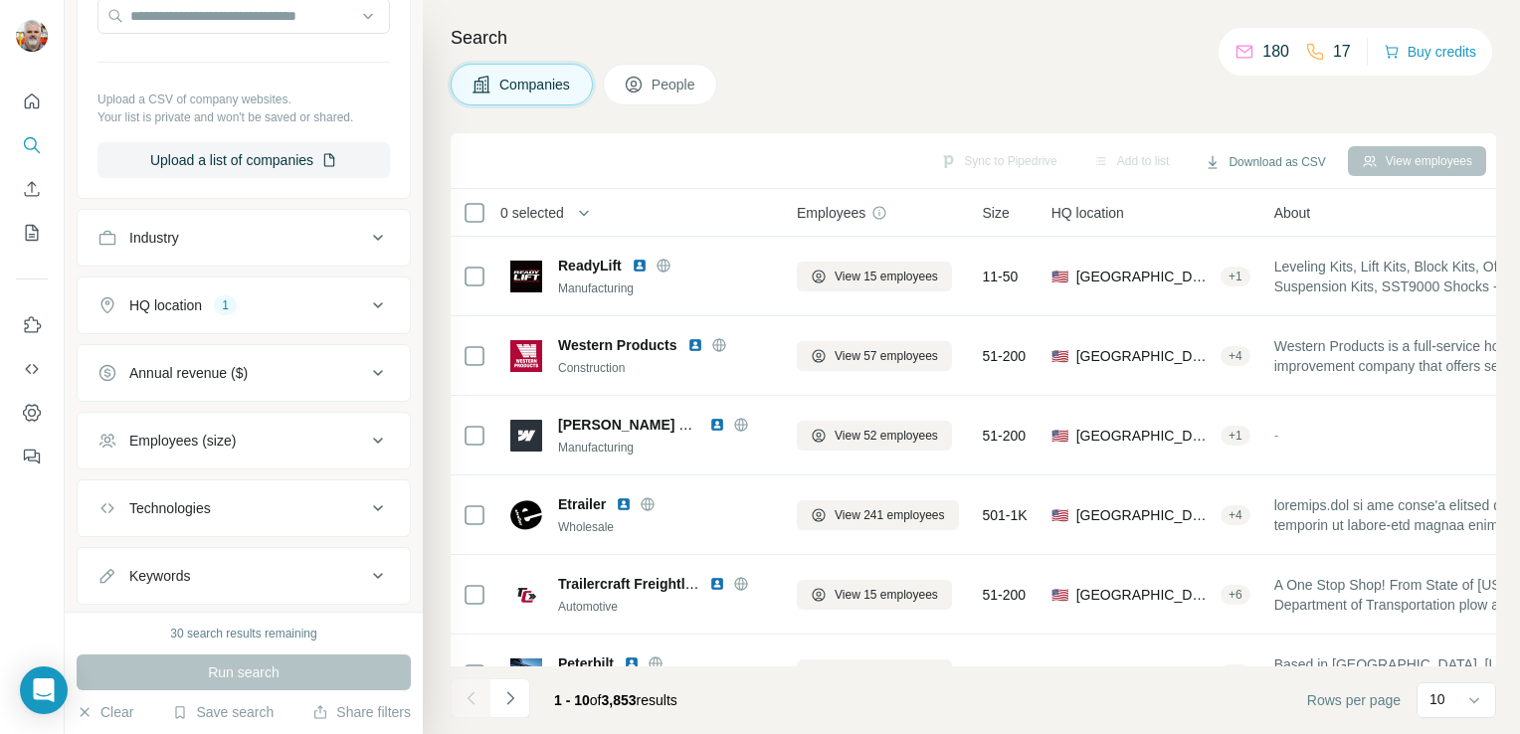
scroll to position [536, 0]
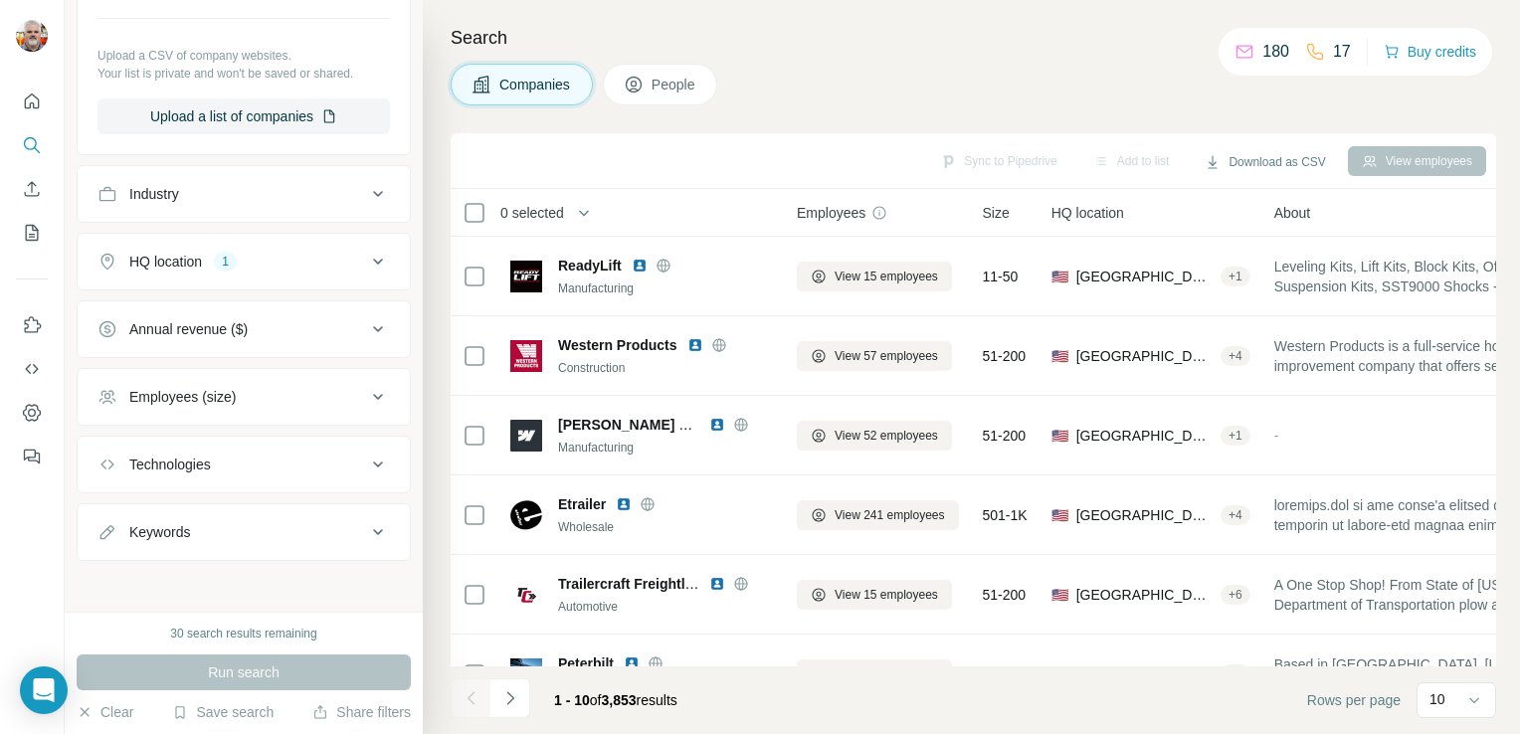
click at [673, 78] on span "People" at bounding box center [675, 85] width 46 height 20
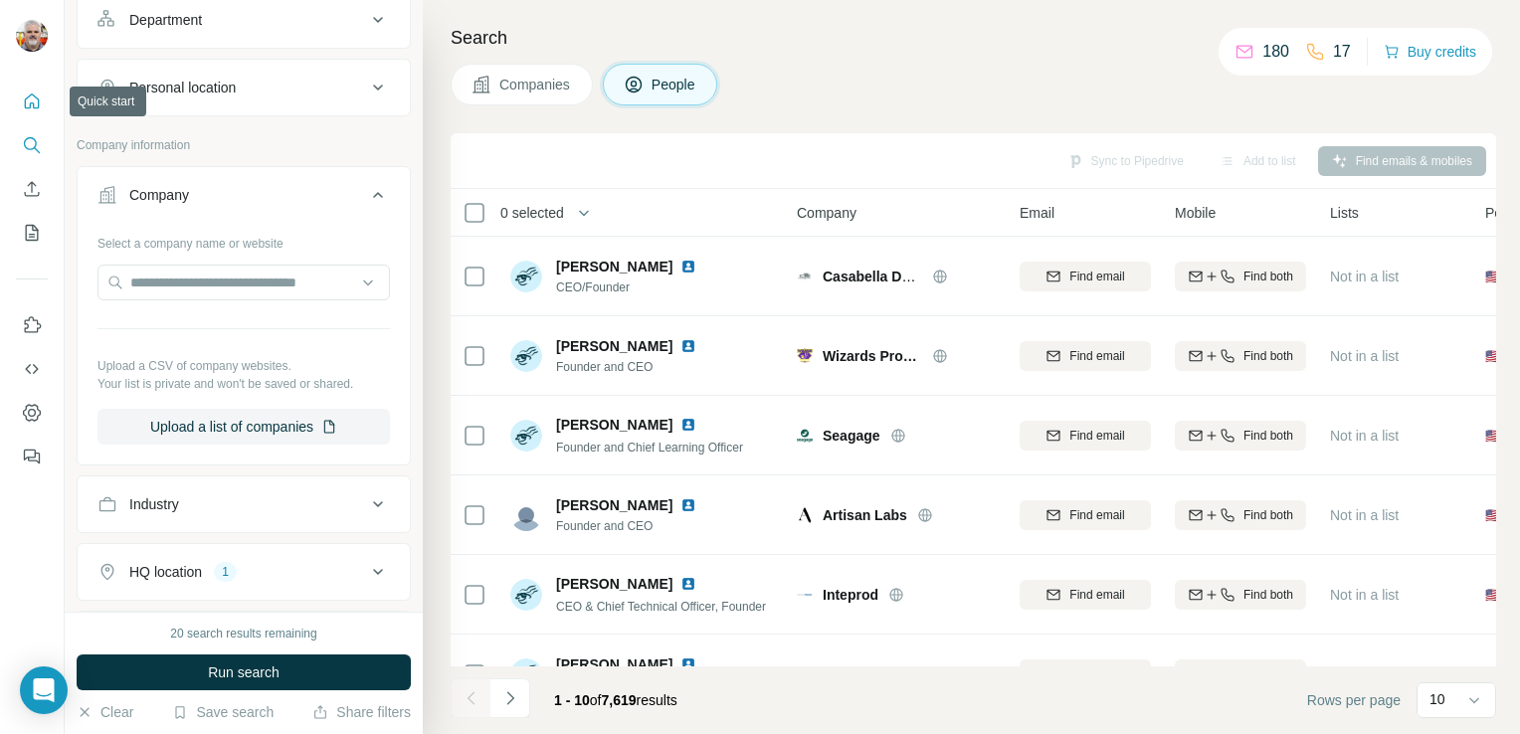
click at [28, 93] on icon "Quick start" at bounding box center [32, 102] width 20 height 20
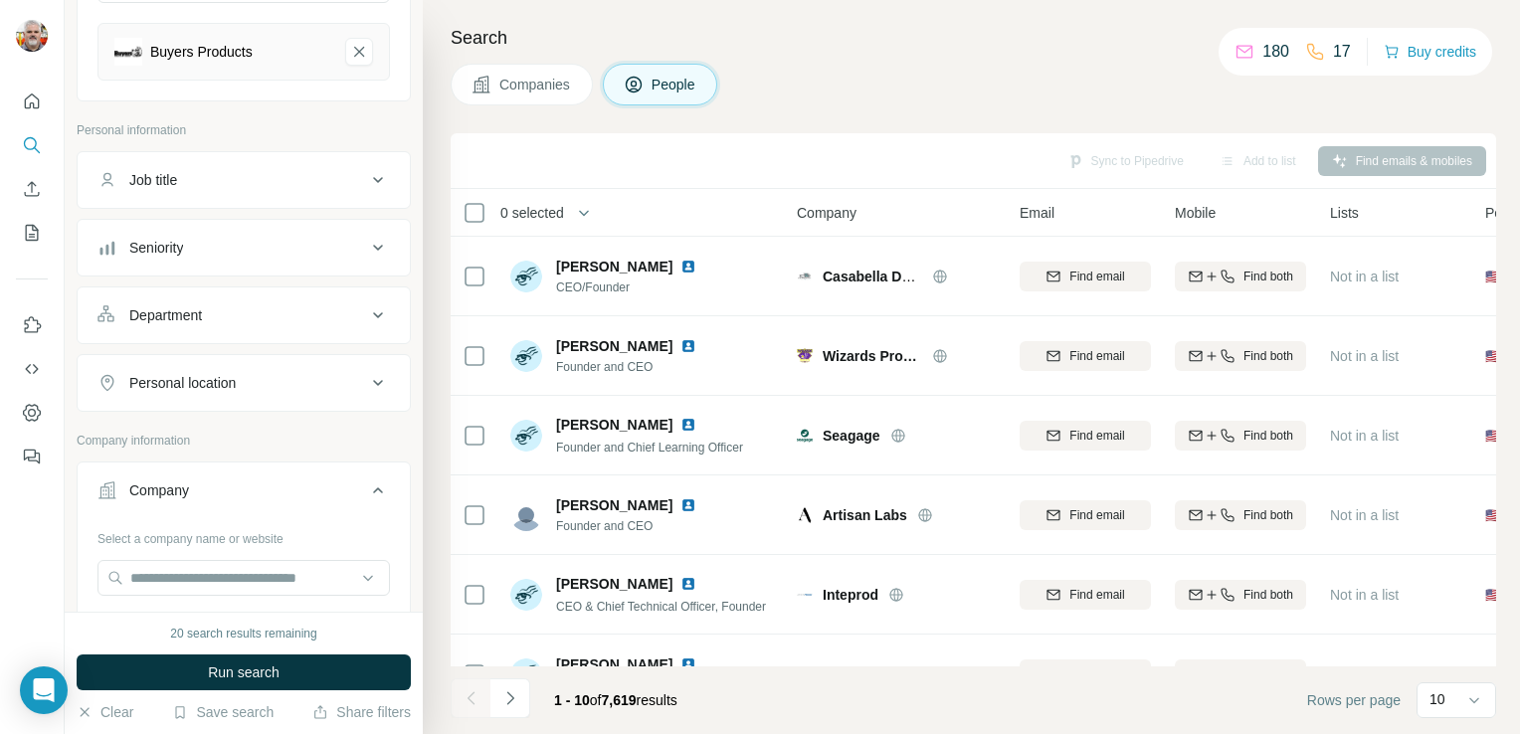
scroll to position [168, 0]
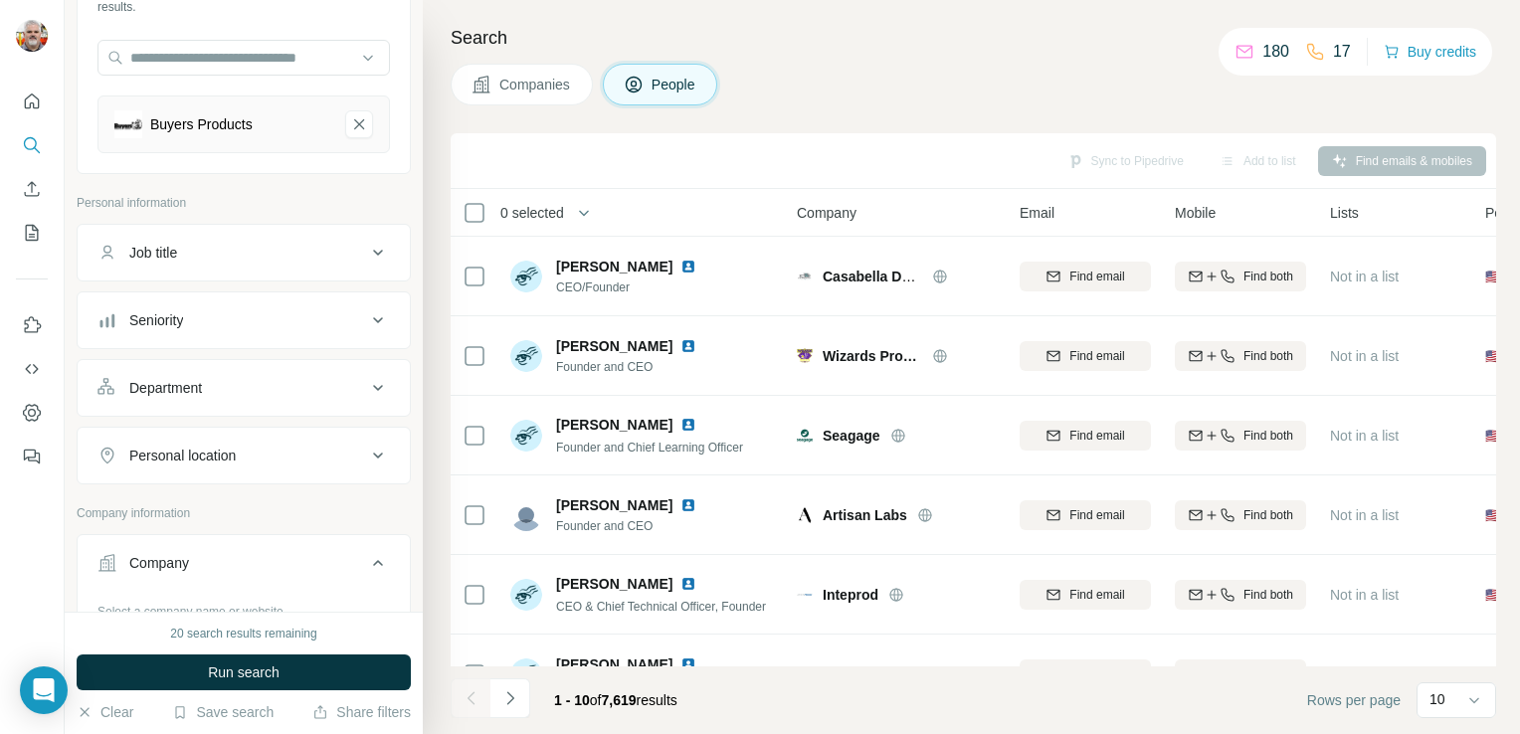
click at [550, 72] on button "Companies" at bounding box center [522, 85] width 142 height 42
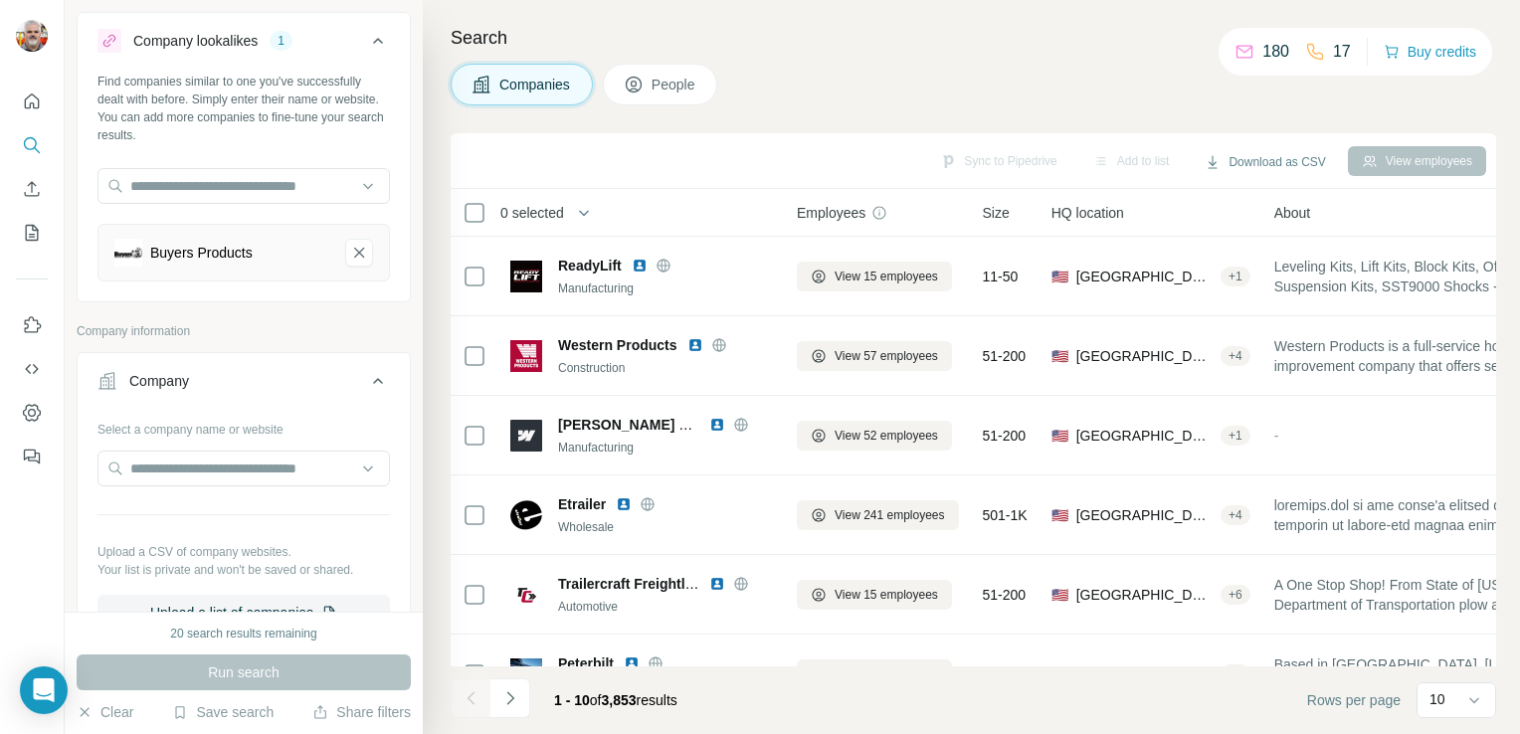
scroll to position [0, 0]
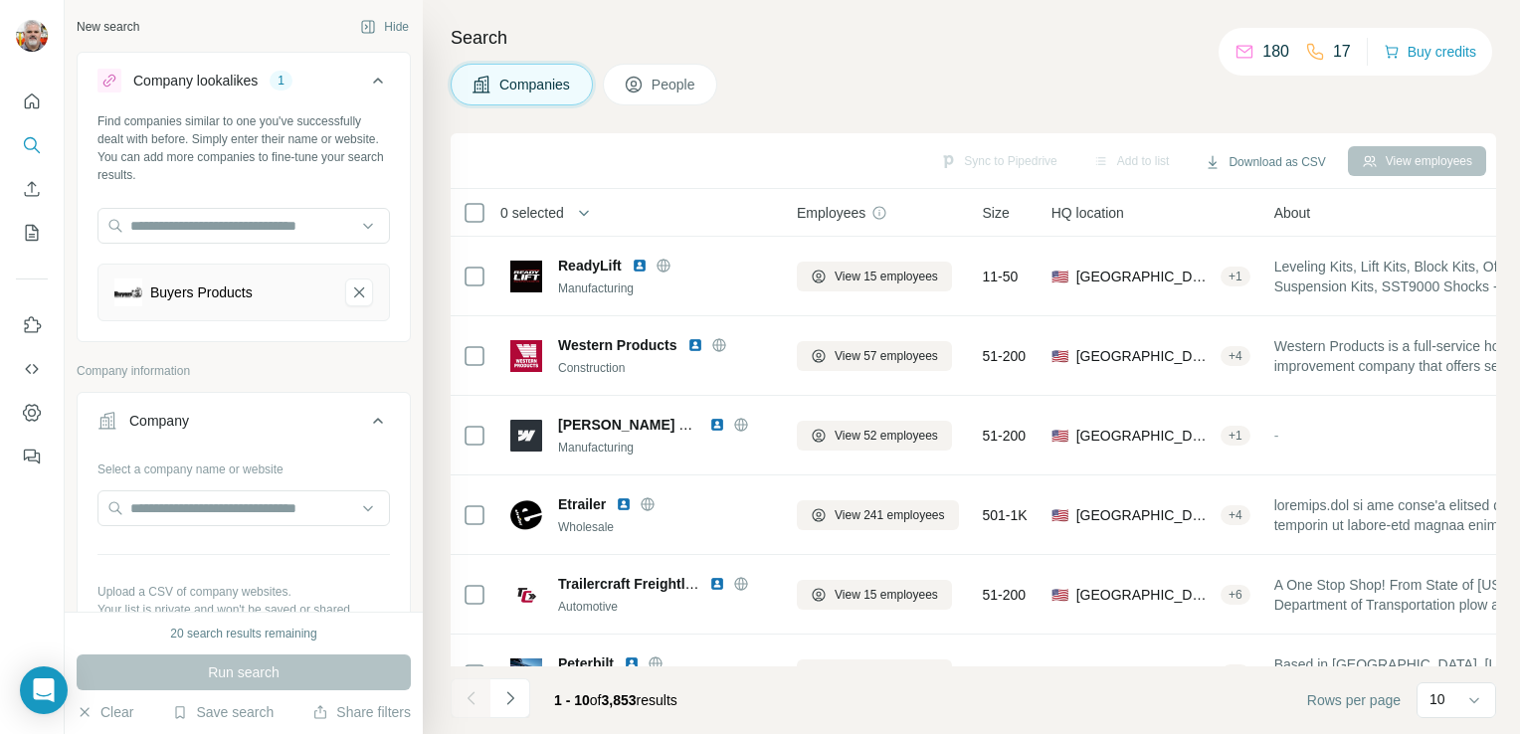
click at [286, 82] on div "1" at bounding box center [281, 81] width 23 height 18
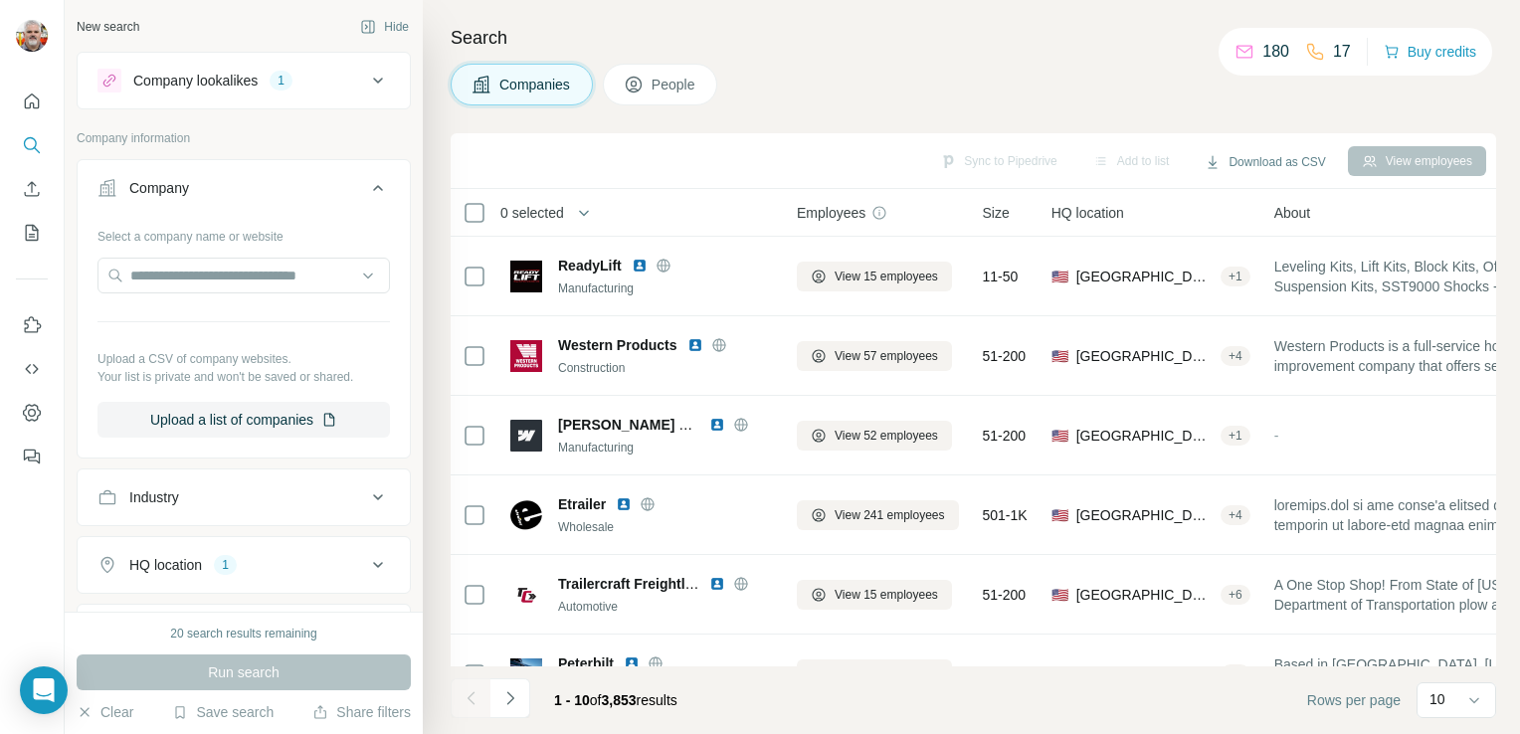
click at [288, 74] on div "1" at bounding box center [281, 81] width 23 height 18
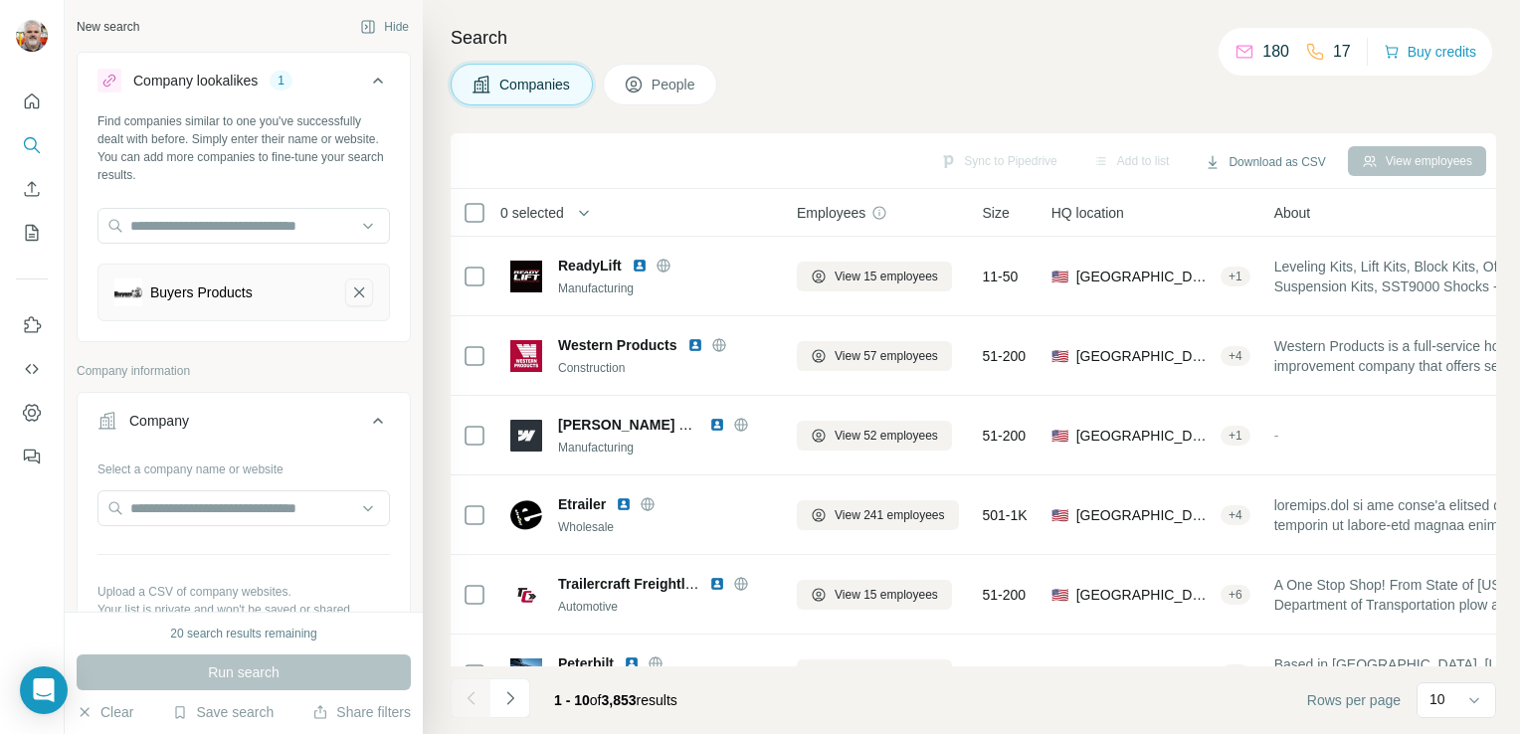
click at [354, 288] on icon "Buyers Products-remove-button" at bounding box center [359, 292] width 10 height 10
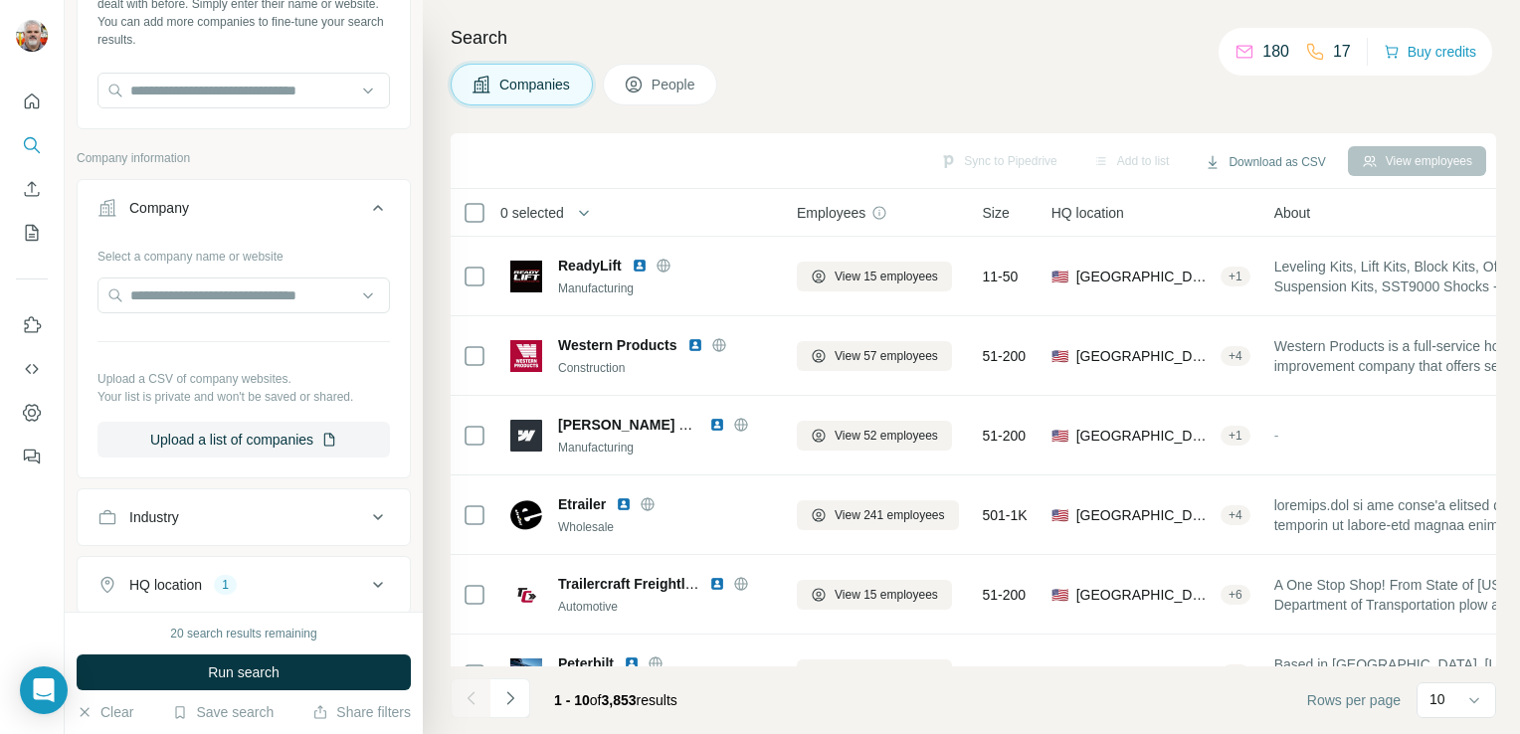
scroll to position [211, 0]
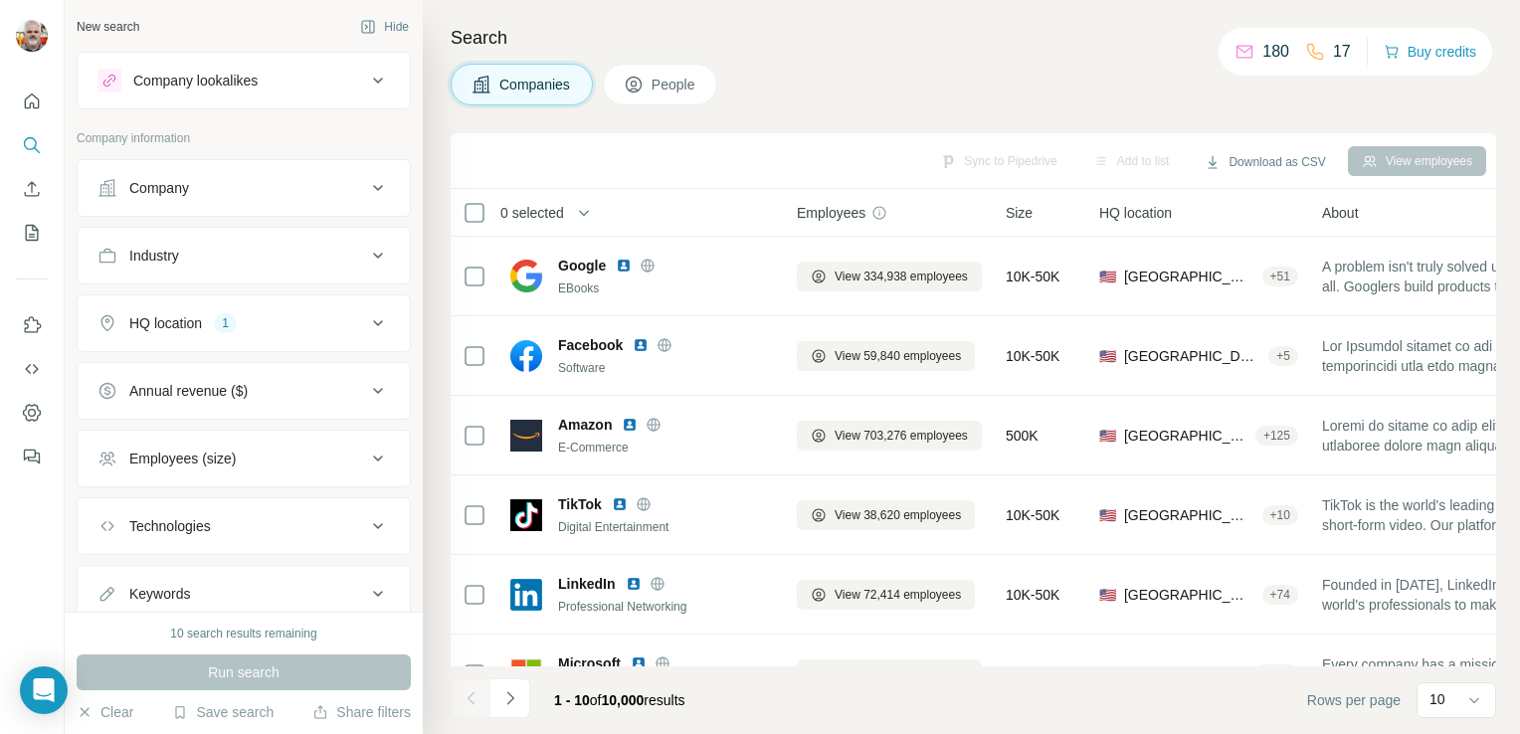
click at [366, 324] on icon at bounding box center [378, 323] width 24 height 24
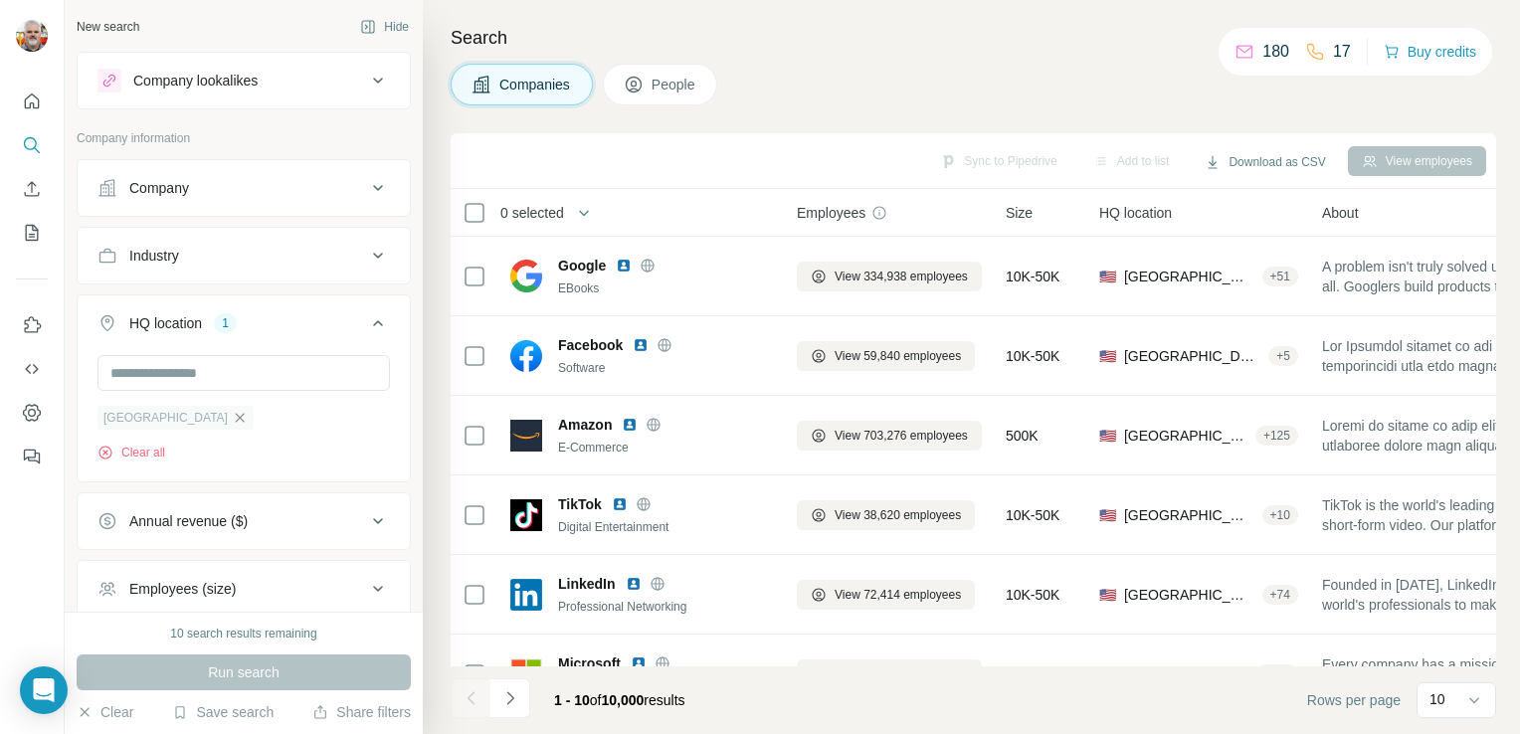
click at [232, 420] on icon "button" at bounding box center [240, 418] width 16 height 16
click at [366, 83] on icon at bounding box center [378, 81] width 24 height 24
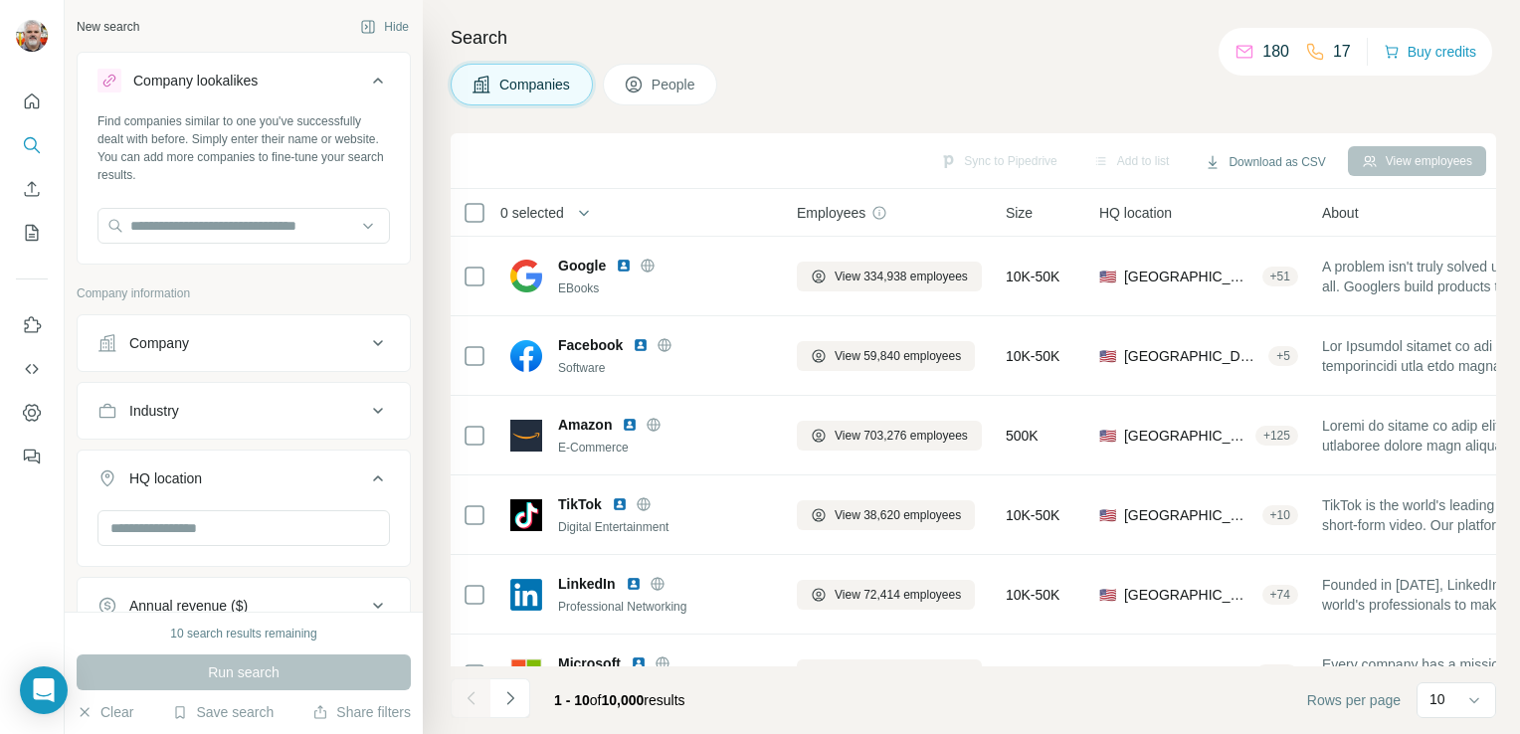
click at [274, 86] on div "Company lookalikes" at bounding box center [231, 81] width 269 height 24
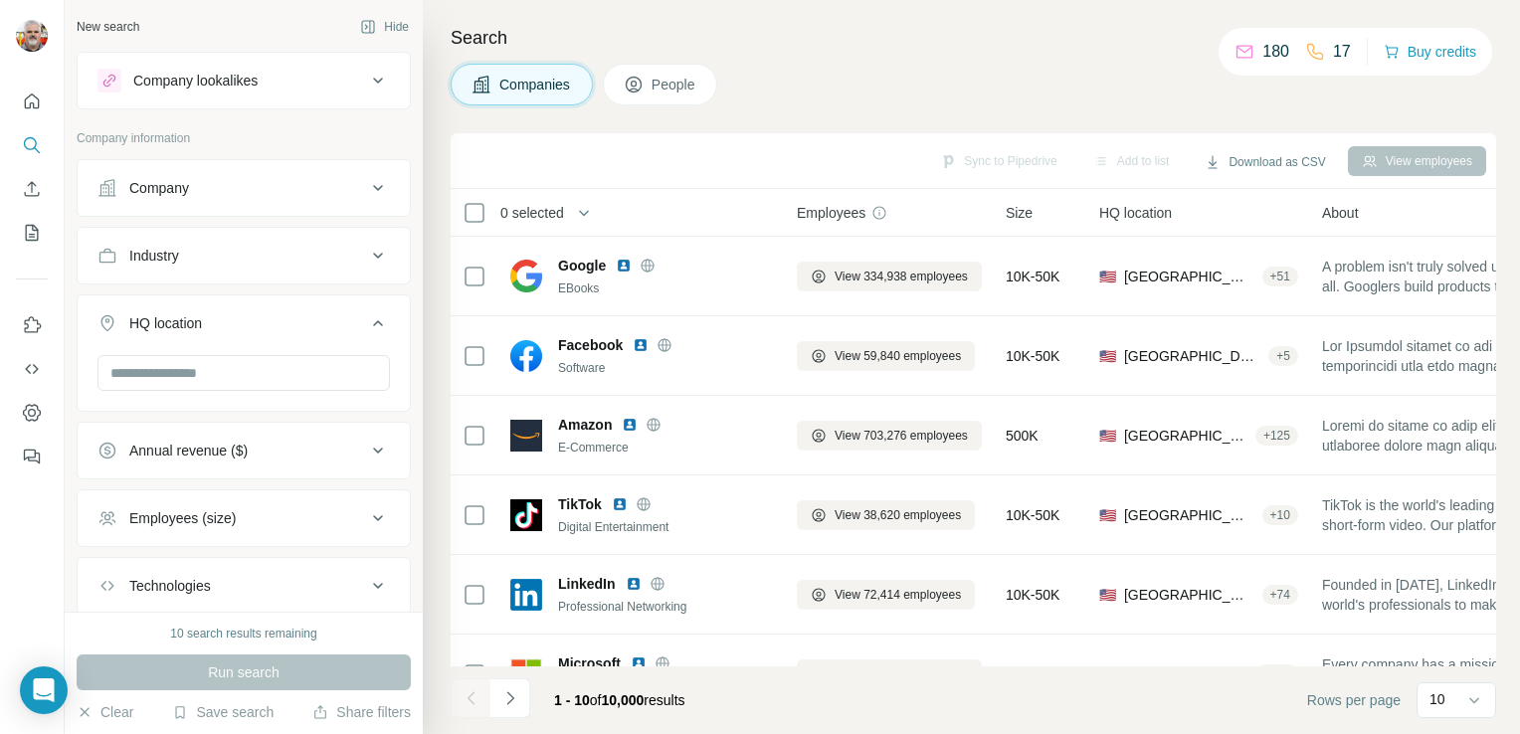
click at [224, 82] on div "Company lookalikes" at bounding box center [195, 81] width 124 height 20
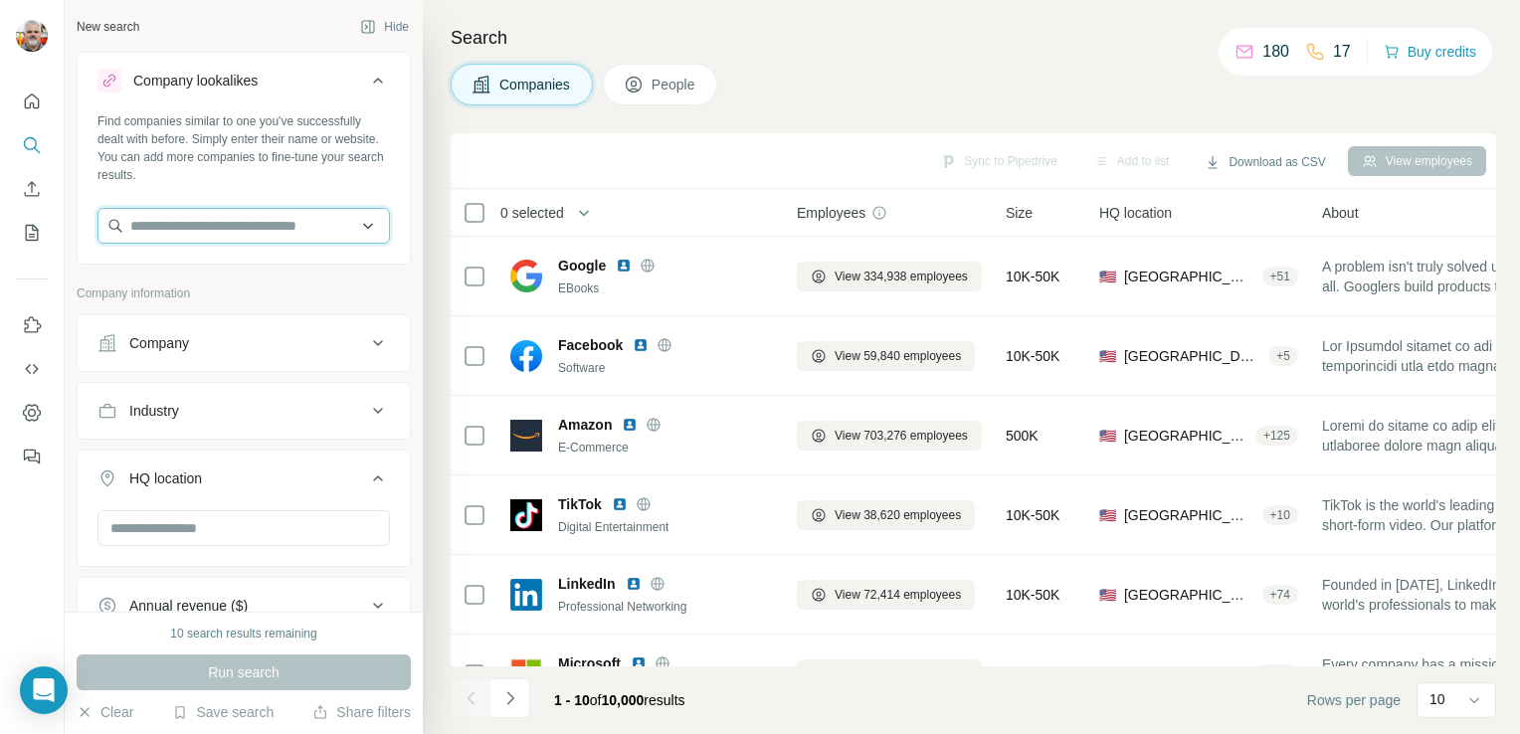
click at [242, 221] on input "text" at bounding box center [243, 226] width 292 height 36
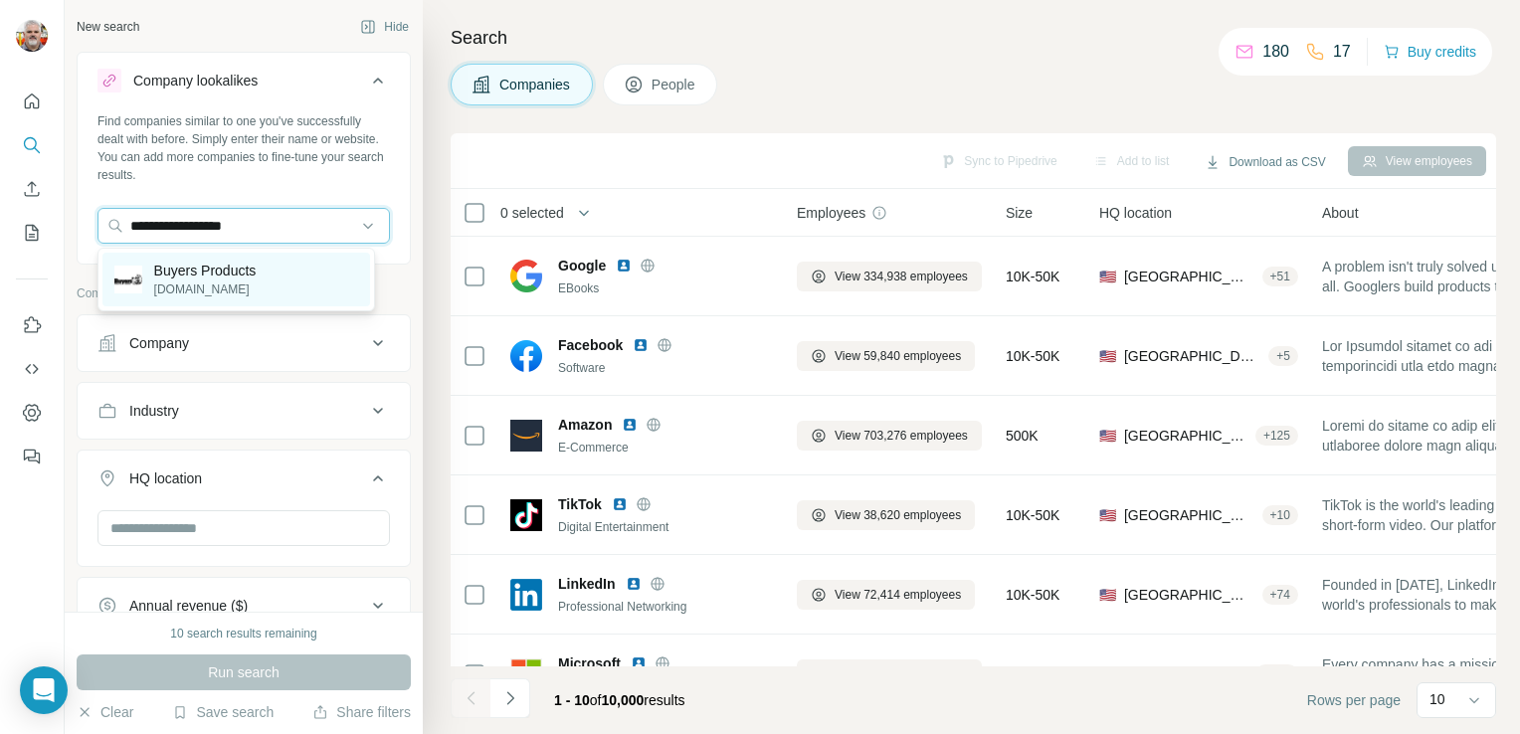
type input "**********"
click at [233, 264] on p "Buyers Products" at bounding box center [205, 271] width 102 height 20
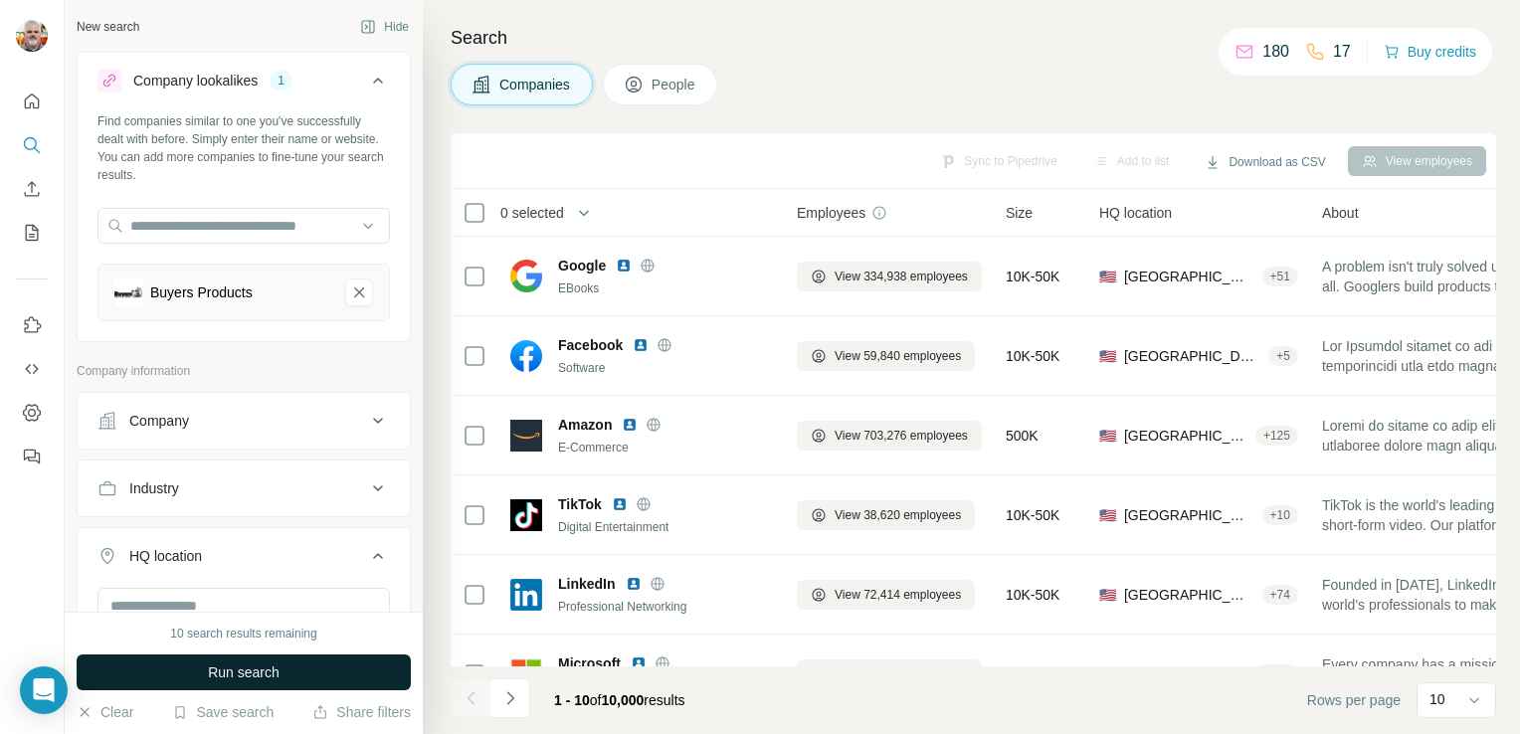
click at [252, 668] on span "Run search" at bounding box center [244, 673] width 72 height 20
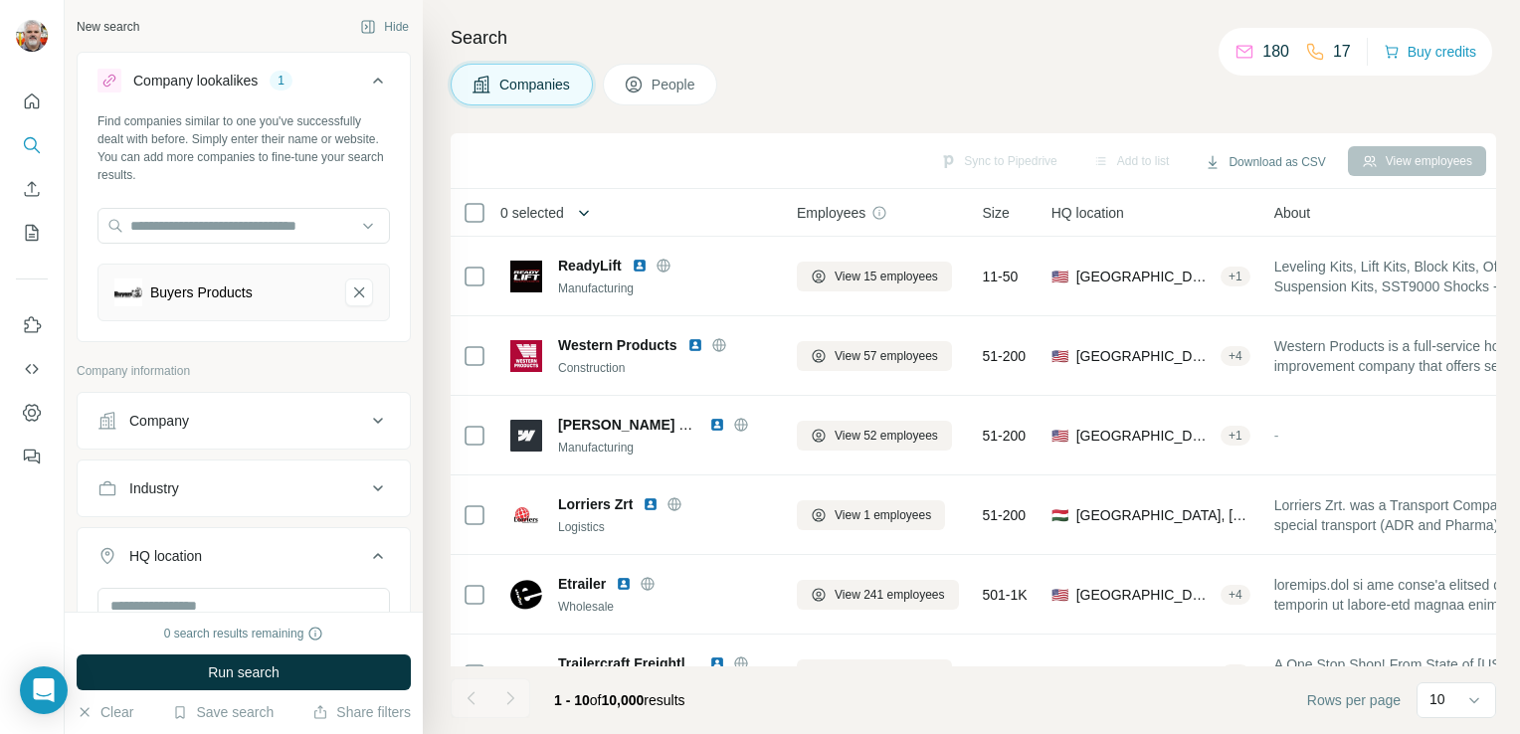
click at [585, 216] on icon "button" at bounding box center [584, 213] width 20 height 20
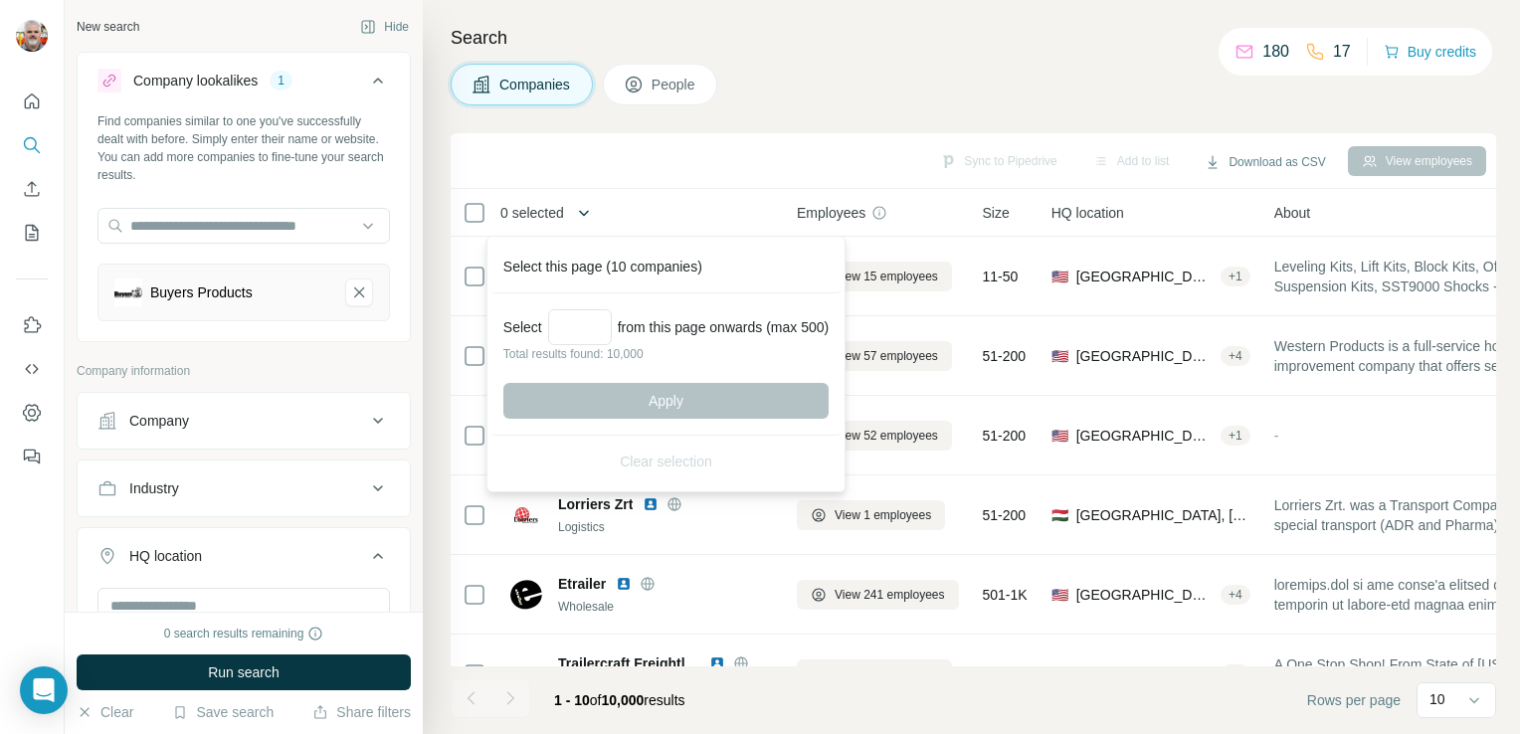
click at [585, 216] on icon "button" at bounding box center [584, 213] width 20 height 20
click at [648, 163] on div "Sync to Pipedrive Add to list Download as CSV View employees" at bounding box center [974, 160] width 1026 height 35
